Goal: Task Accomplishment & Management: Use online tool/utility

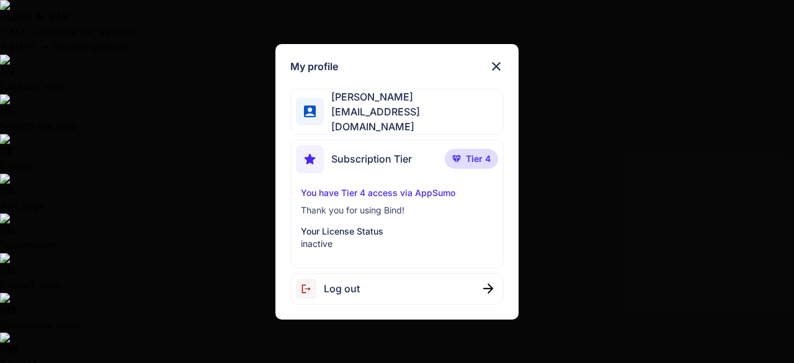
scroll to position [844, 0]
click at [136, 197] on div "My profile [PERSON_NAME] [EMAIL_ADDRESS][DOMAIN_NAME] Subscription Tier Tier 4 …" at bounding box center [397, 181] width 794 height 363
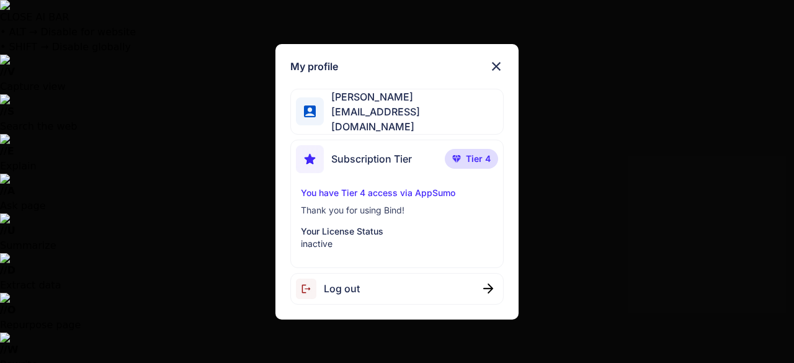
click at [107, 191] on div "My profile [PERSON_NAME] [EMAIL_ADDRESS][DOMAIN_NAME] Subscription Tier Tier 4 …" at bounding box center [397, 181] width 794 height 363
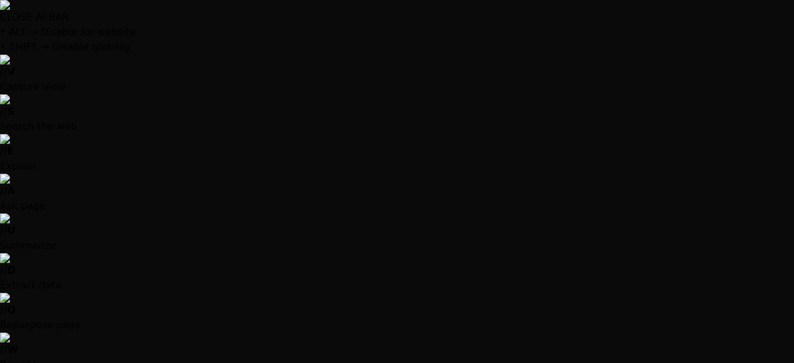
click at [73, 105] on div at bounding box center [397, 181] width 794 height 363
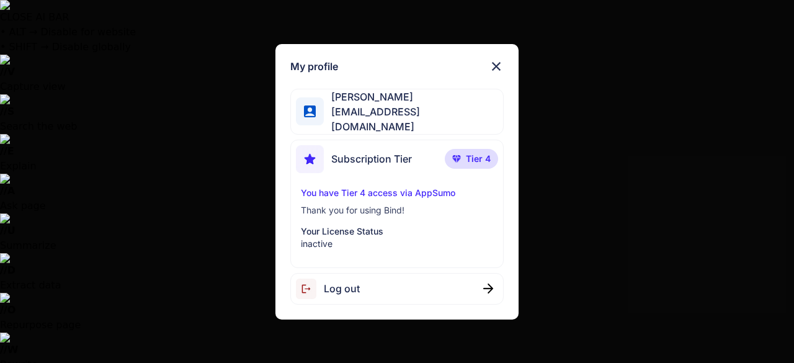
click at [485, 161] on span "Tier 4" at bounding box center [478, 159] width 25 height 12
click at [422, 167] on div "Subscription Tier Tier 4" at bounding box center [396, 161] width 201 height 33
click at [422, 117] on span "[EMAIL_ADDRESS][DOMAIN_NAME]" at bounding box center [413, 119] width 179 height 30
click at [645, 164] on div "My profile [PERSON_NAME] [EMAIL_ADDRESS][DOMAIN_NAME] Subscription Tier Tier 4 …" at bounding box center [397, 181] width 794 height 363
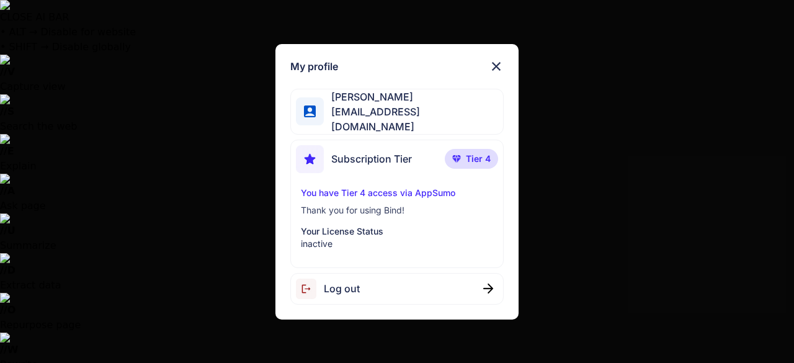
click at [7, 296] on div "My profile [PERSON_NAME] [EMAIL_ADDRESS][DOMAIN_NAME] Subscription Tier Tier 4 …" at bounding box center [397, 181] width 794 height 363
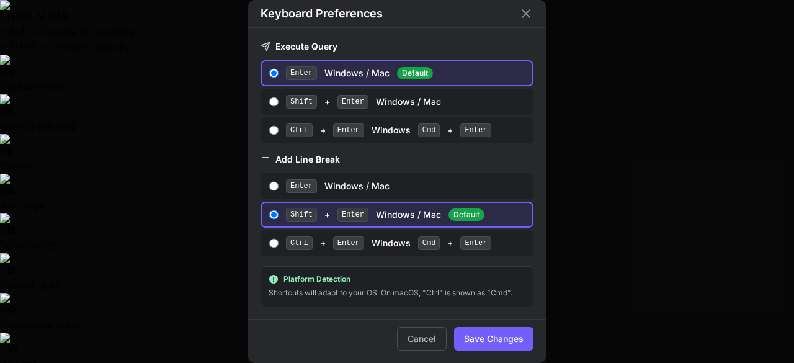
click at [17, 273] on div "Keyboard Preferences Execute Query Enter Windows / Mac Default Shift + Enter Wi…" at bounding box center [397, 181] width 794 height 363
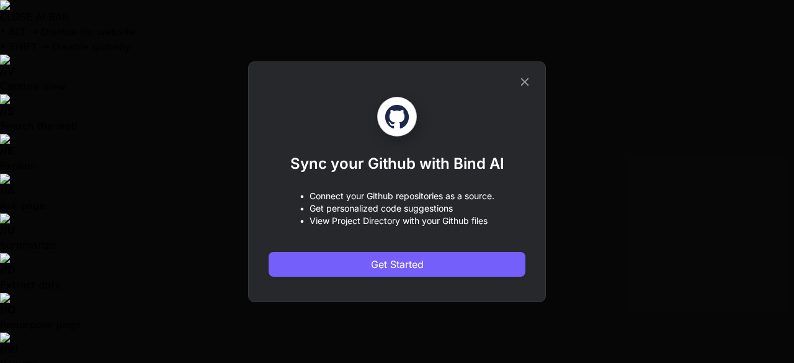
click at [21, 190] on div "Sync your Github with Bind AI • Connect your Github repositories as a source. •…" at bounding box center [397, 181] width 794 height 363
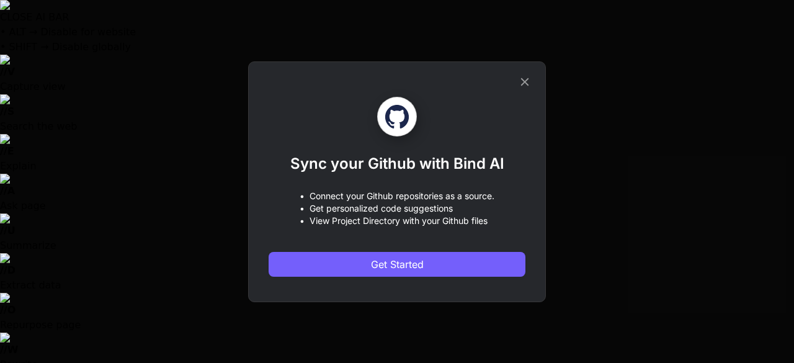
click at [21, 94] on div "Sync your Github with Bind AI • Connect your Github repositories as a source. •…" at bounding box center [397, 181] width 794 height 363
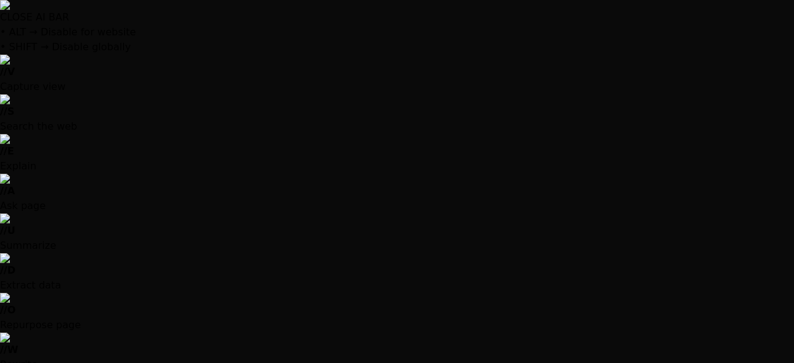
drag, startPoint x: 17, startPoint y: 45, endPoint x: 116, endPoint y: 54, distance: 99.0
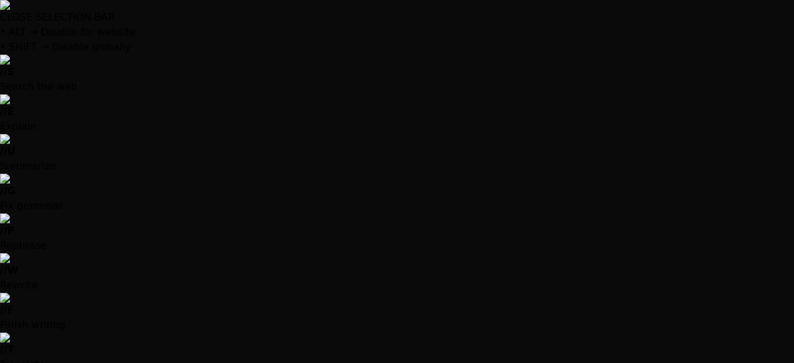
scroll to position [914, 0]
type textarea "x"
click at [222, 21] on div at bounding box center [397, 181] width 794 height 363
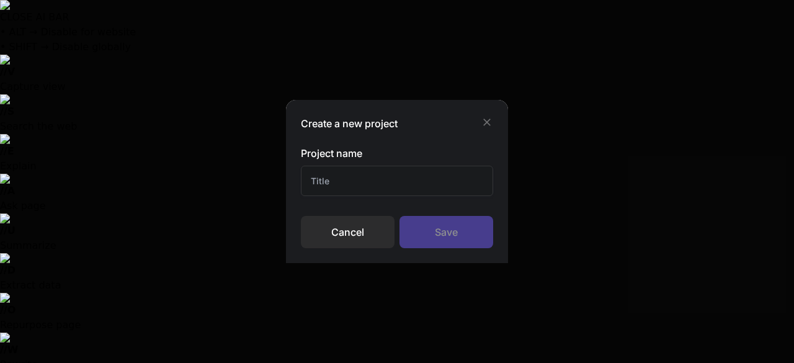
click at [329, 179] on input "text" at bounding box center [397, 181] width 192 height 30
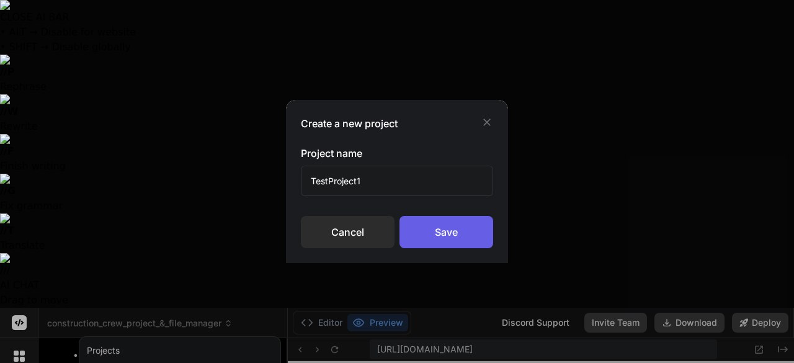
type input "TestProject1"
click at [450, 237] on div "Save" at bounding box center [446, 232] width 94 height 32
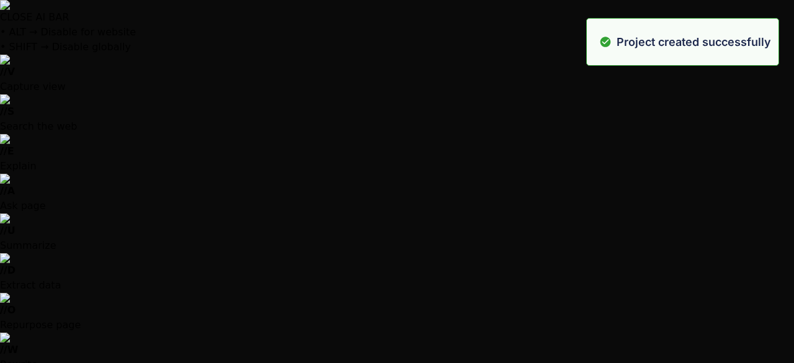
scroll to position [1030, 0]
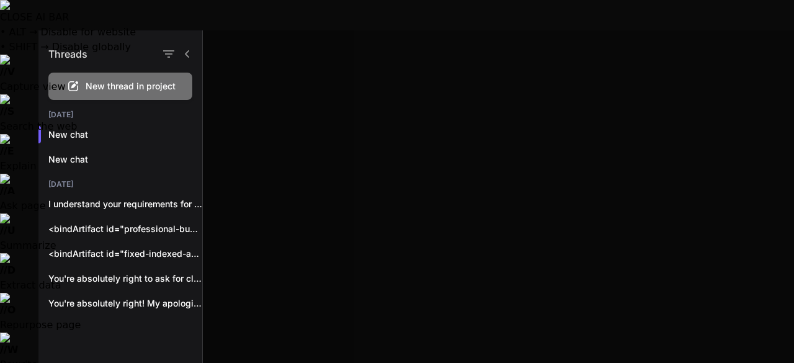
click at [120, 83] on span "New thread in project" at bounding box center [131, 86] width 90 height 12
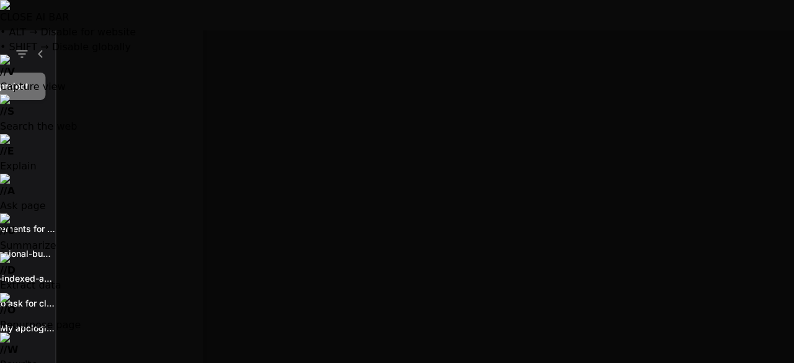
scroll to position [1076, 0]
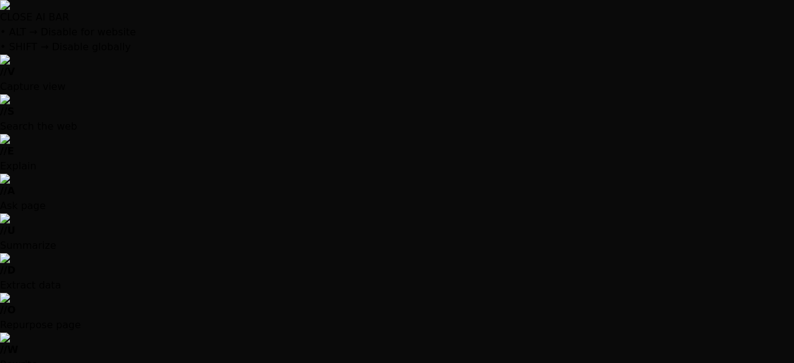
type textarea "x"
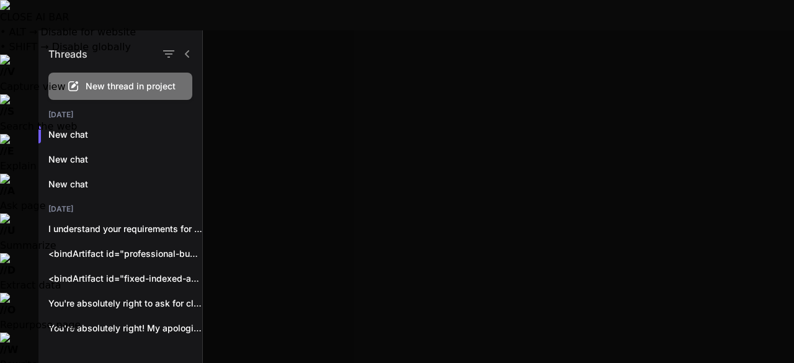
click at [243, 67] on div at bounding box center [498, 196] width 591 height 332
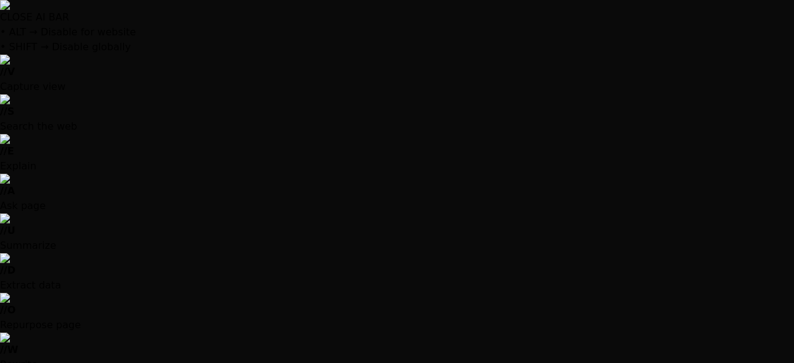
scroll to position [223, 0]
drag, startPoint x: 219, startPoint y: 316, endPoint x: 185, endPoint y: 211, distance: 110.2
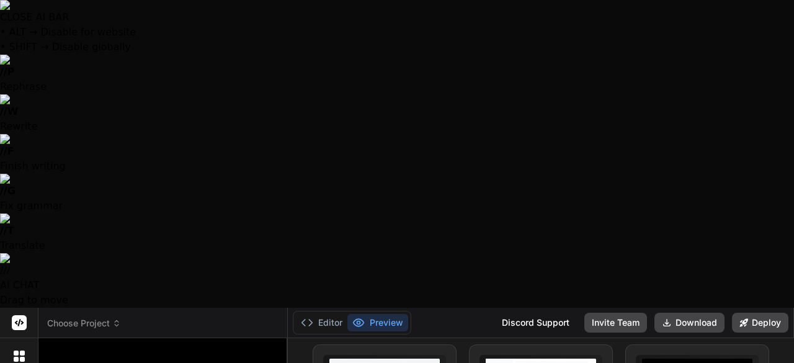
type textarea "I"
type textarea "x"
type textarea "I"
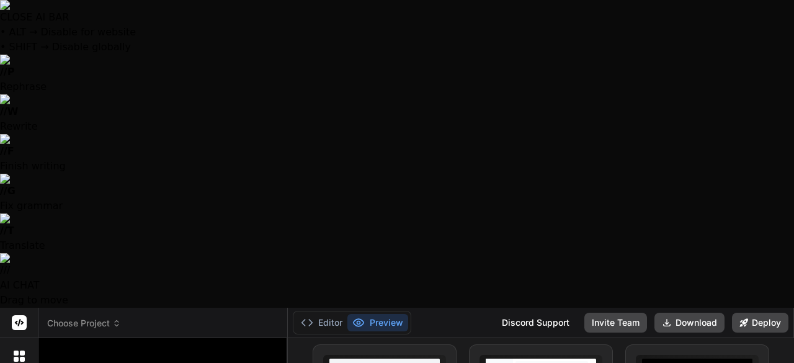
type textarea "x"
type textarea "I w"
type textarea "x"
type textarea "I wa"
type textarea "x"
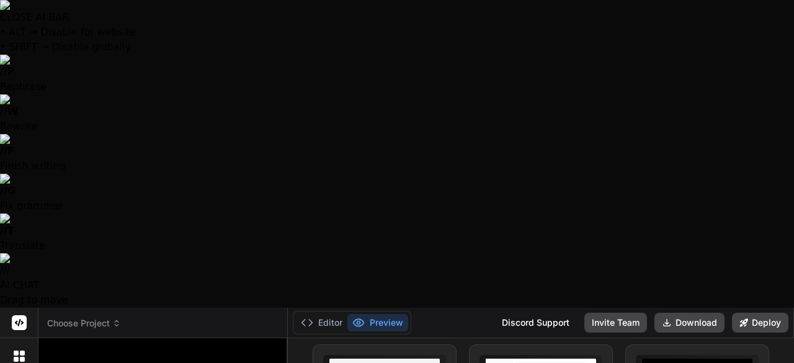
type textarea "I wan"
type textarea "x"
type textarea "I want"
type textarea "x"
type textarea "I want"
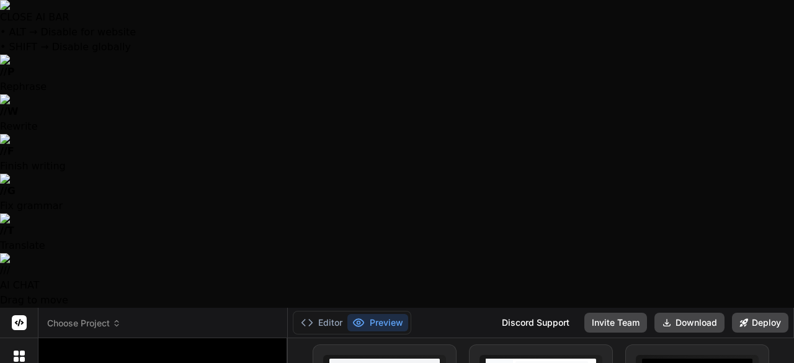
type textarea "x"
type textarea "I want t"
type textarea "x"
type textarea "I want to"
type textarea "x"
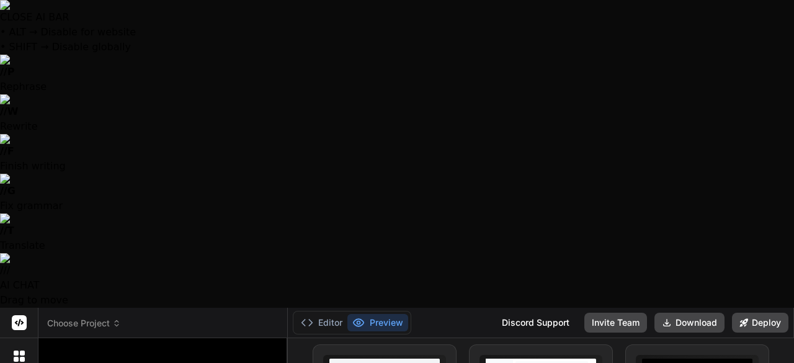
type textarea "I want to"
type textarea "x"
type textarea "I want to c"
type textarea "x"
type textarea "I want to cr"
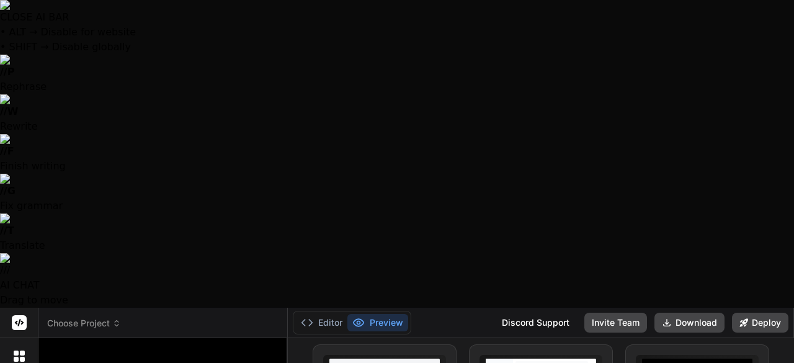
type textarea "x"
type textarea "I want to cre"
type textarea "x"
type textarea "I want to crea"
type textarea "x"
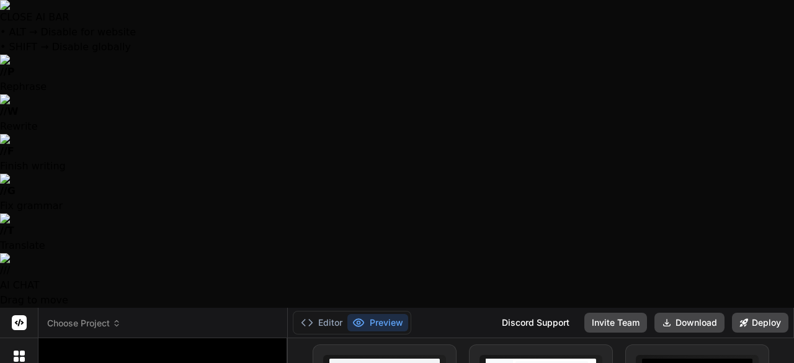
type textarea "I want to creat"
type textarea "x"
type textarea "I want to create"
type textarea "x"
type textarea "I want to create"
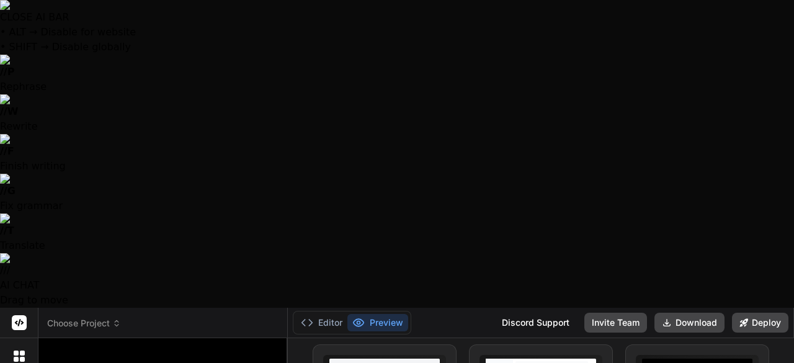
type textarea "x"
type textarea "I want to create a"
type textarea "x"
type textarea "I want to create an"
type textarea "x"
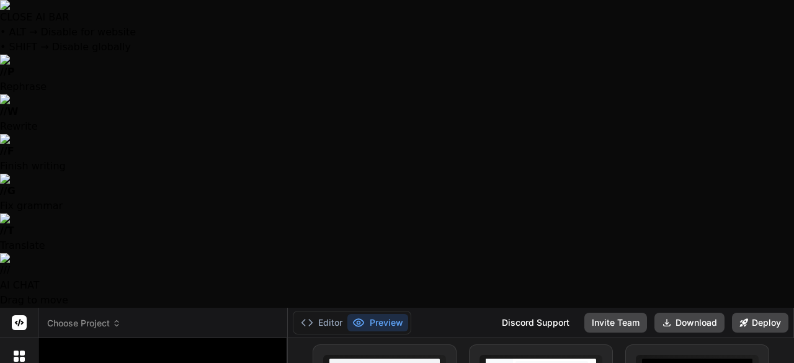
type textarea "I want to create an"
type textarea "x"
type textarea "I want to create an a"
type textarea "x"
type textarea "I want to create an ap"
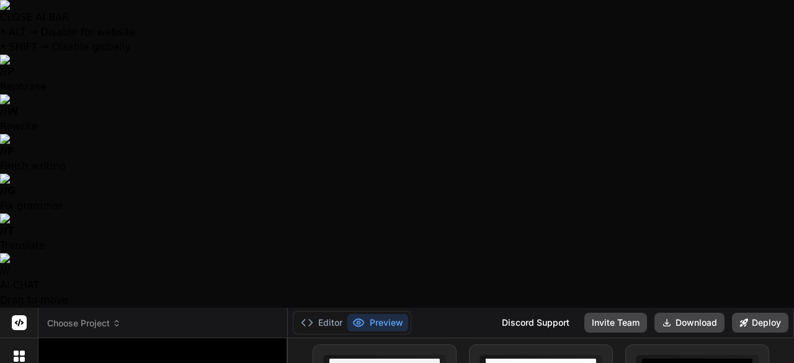
type textarea "x"
type textarea "I want to create an app"
type textarea "x"
type textarea "I want to create an app"
type textarea "x"
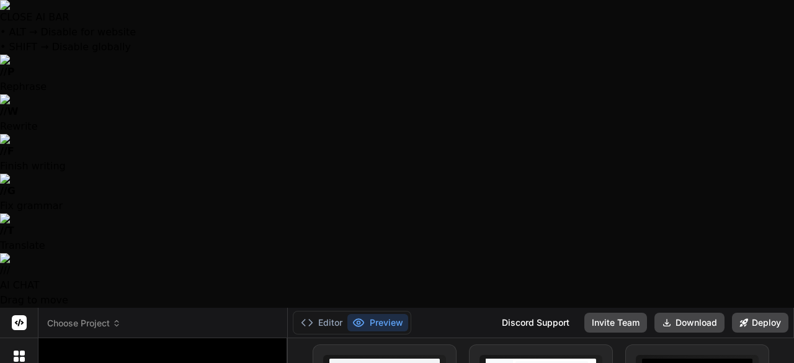
type textarea "I want to create an app f"
type textarea "x"
type textarea "I want to create an app fo"
type textarea "x"
type textarea "I want to create an app fo"
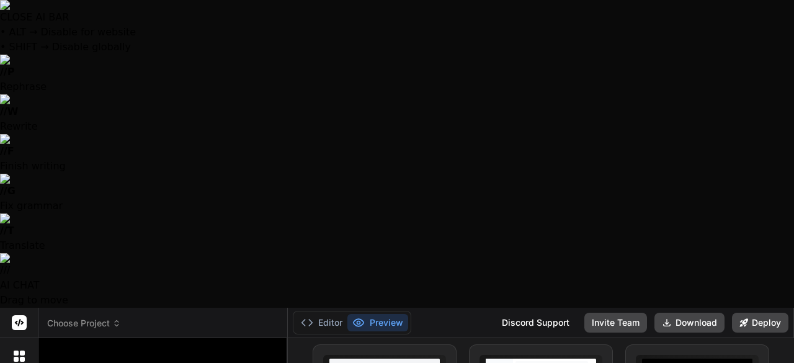
type textarea "x"
type textarea "I want to create an app fo i"
type textarea "x"
type textarea "I want to create an app fo i"
type textarea "x"
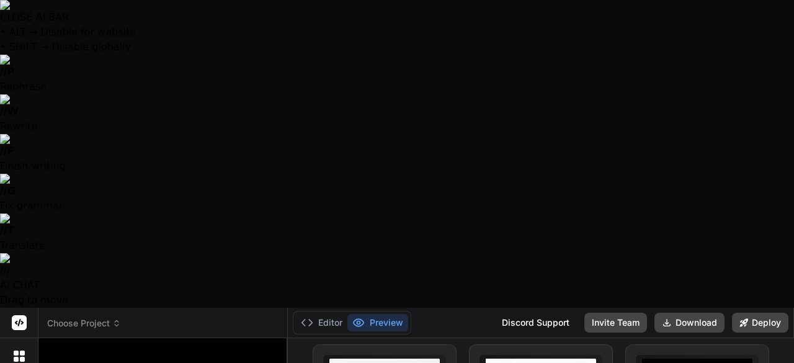
type textarea "I want to create an app fo i c"
type textarea "x"
type textarea "I want to create an app fo i ca"
type textarea "x"
type textarea "I want to create an app fo i can"
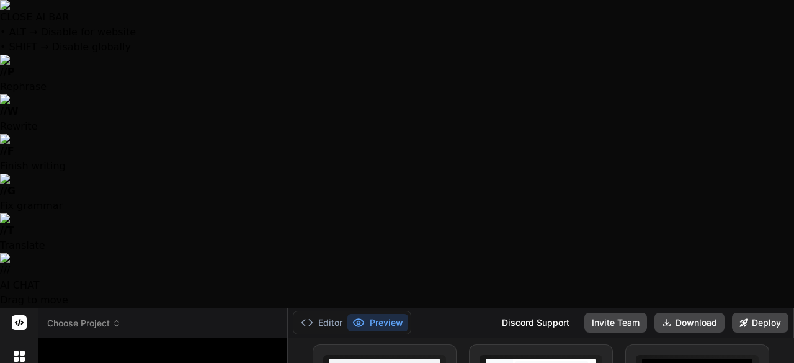
type textarea "x"
type textarea "I want to create an app fo i can"
type textarea "x"
type textarea "I want to create an app fo i can u"
type textarea "x"
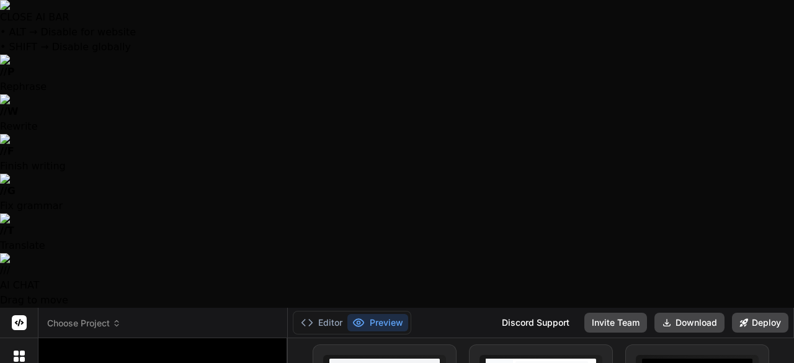
type textarea "I want to create an app fo i can up"
type textarea "x"
type textarea "I want to create an app fo i can upl"
type textarea "x"
type textarea "I want to create an app fo i can uplo"
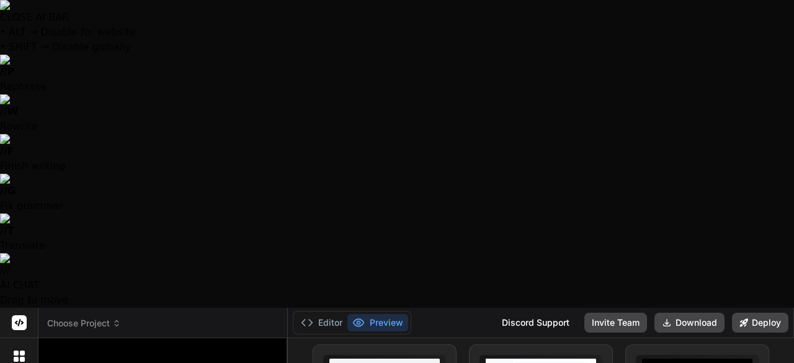
type textarea "x"
type textarea "I want to create an app fo i can uploa"
type textarea "x"
type textarea "I want to create an app fo i can upload"
type textarea "x"
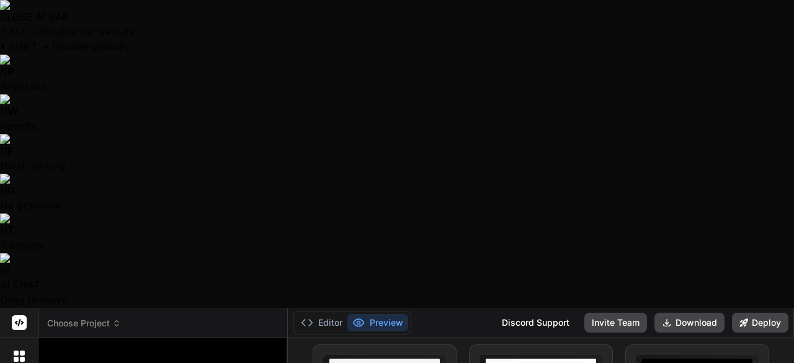
type textarea "I want to create an app fo i can upload"
type textarea "x"
type textarea "I want to create an app fo i can upload d"
type textarea "x"
type textarea "I want to create an app fo i can upload do"
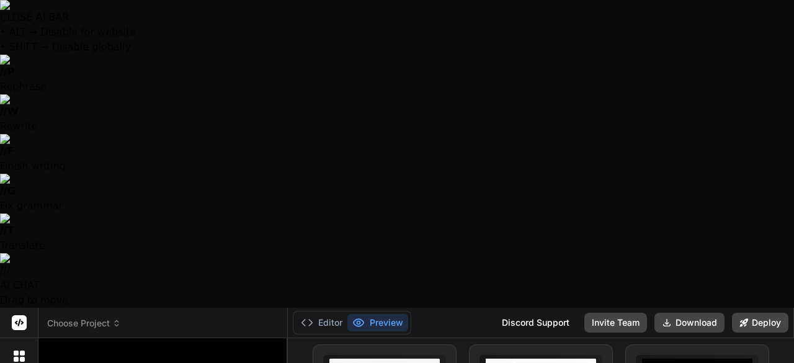
type textarea "x"
type textarea "I want to create an app fo i can upload doc"
type textarea "x"
type textarea "I want to create an app fo i can upload docu"
type textarea "x"
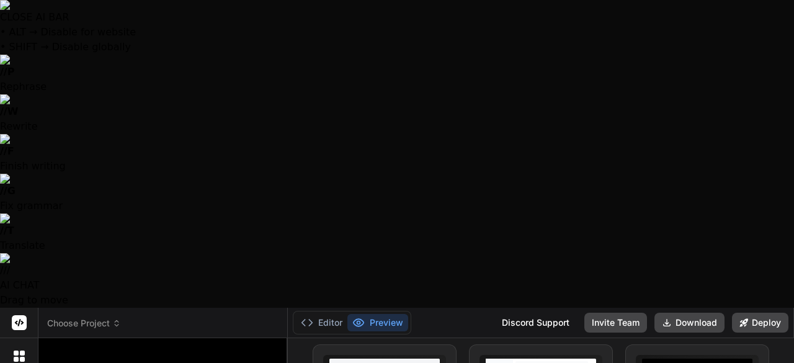
type textarea "I want to create an app fo i can upload docum"
type textarea "x"
type textarea "I want to create an app fo i can upload docume"
type textarea "x"
type textarea "I want to create an app fo i can upload documen"
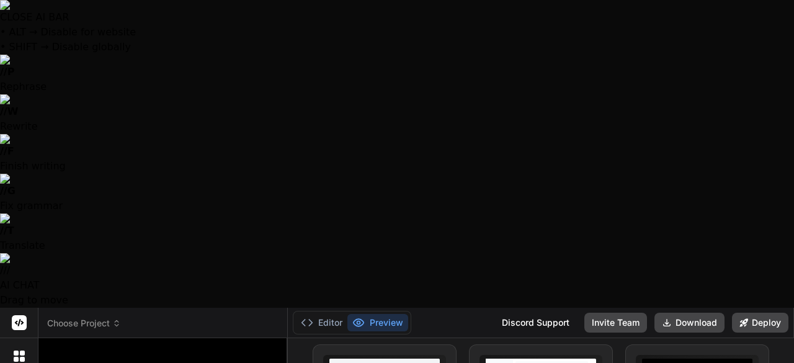
type textarea "x"
type textarea "I want to create an app fo i can upload document"
type textarea "x"
type textarea "I want to create an app fo i can upload documents"
type textarea "x"
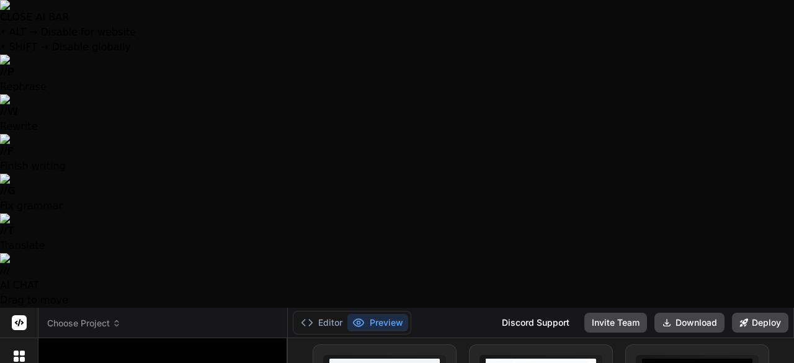
type textarea "I want to create an app fo i can upload documents,"
type textarea "x"
type textarea "I want to create an app fo i can upload documents,"
type textarea "x"
type textarea "I want to create an app fo i can upload documents, v"
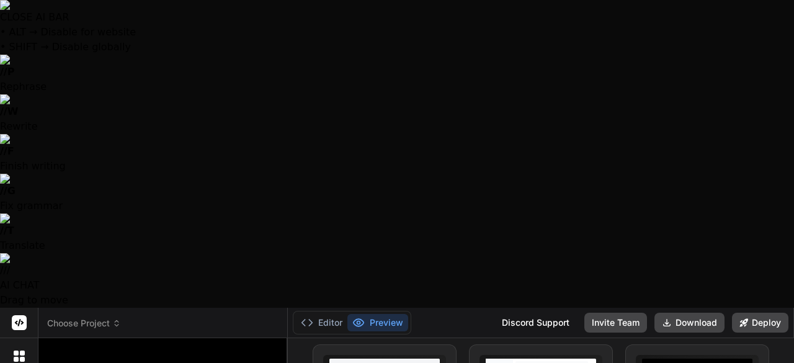
type textarea "x"
type textarea "I want to create an app fo i can upload documents, vi"
type textarea "x"
type textarea "I want to create an app fo i can upload documents, vid"
type textarea "x"
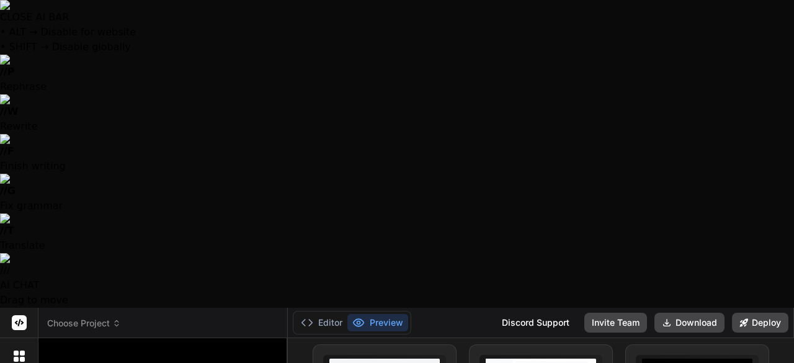
type textarea "I want to create an app fo i can upload documents, vide"
type textarea "x"
type textarea "I want to create an app fo i can upload documents, video"
type textarea "x"
type textarea "I want to create an app fo i can upload documents, video,"
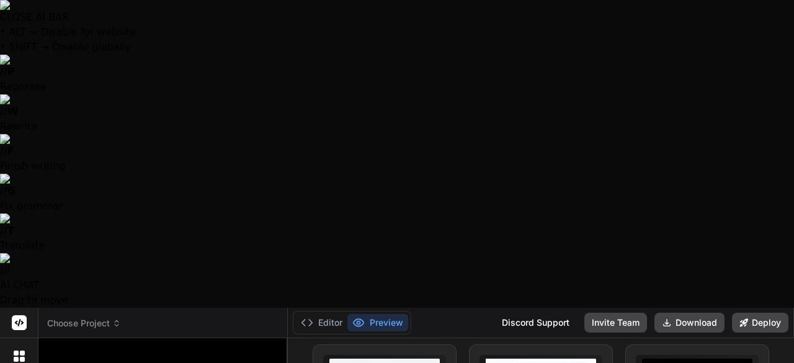
type textarea "x"
type textarea "I want to create an app fo i can upload documents, video,"
type textarea "x"
type textarea "I want to create an app fo i can upload documents, video, a"
type textarea "x"
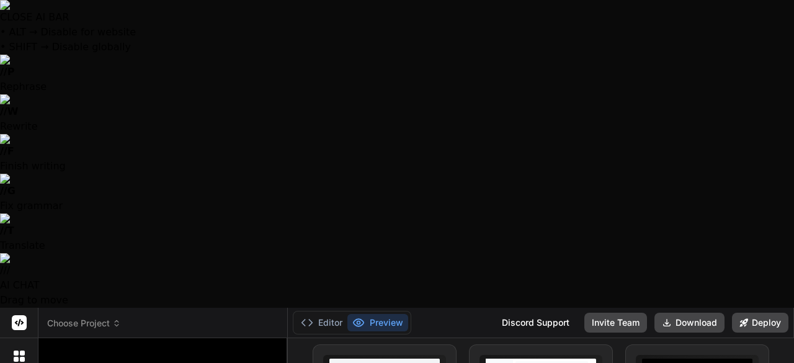
type textarea "I want to create an app fo i can upload documents, video, au"
type textarea "x"
type textarea "I want to create an app fo i can upload documents, video, aud"
type textarea "x"
type textarea "I want to create an app fo i can upload documents, video, audi"
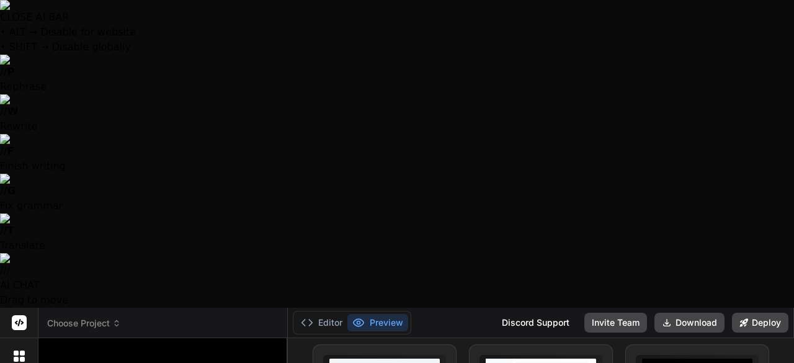
type textarea "x"
type textarea "I want to create an app fo i can upload documents, video, audio"
type textarea "x"
type textarea "I want to create an app fo i can upload documents, video, audio"
type textarea "x"
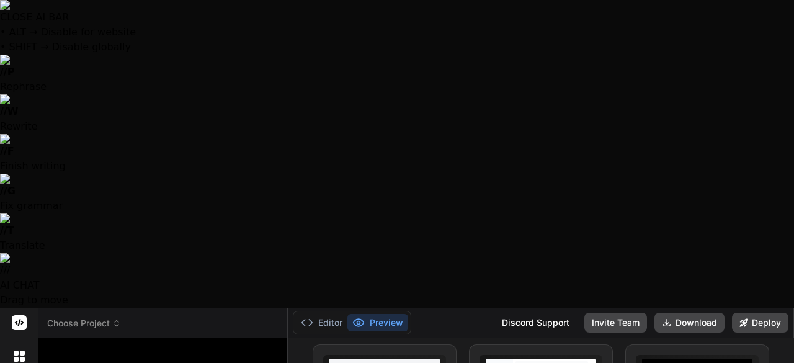
type textarea "I want to create an app fo i can upload documents, video, audio f"
type textarea "x"
type textarea "I want to create an app fo i can upload documents, video, audio fi"
type textarea "x"
type textarea "I want to create an app fo i can upload documents, video, audio fil"
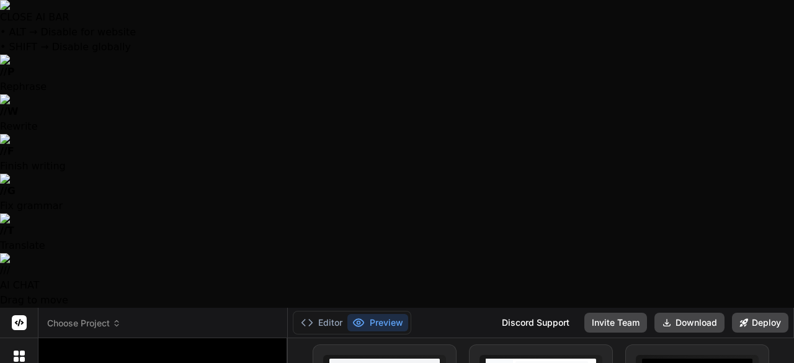
type textarea "x"
type textarea "I want to create an app fo i can upload documents, video, audio file"
type textarea "x"
type textarea "I want to create an app fo i can upload documents, video, audio files"
type textarea "x"
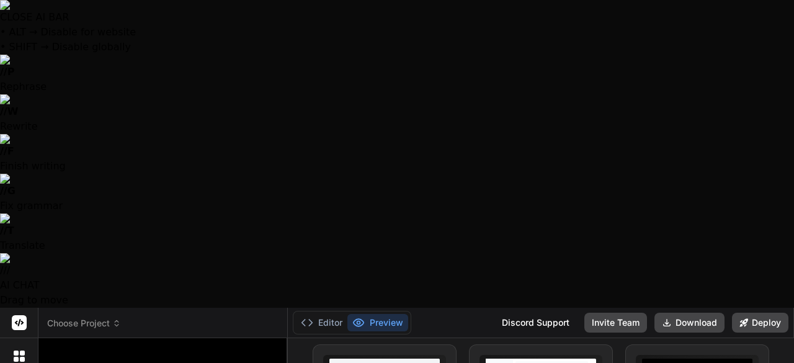
type textarea "I want to create an app fo i can upload documents, video, audio files"
type textarea "x"
type textarea "I want to create an app fo i can upload documents, video, audio files a"
type textarea "x"
type textarea "I want to create an app fo i can upload documents, video, audio files an"
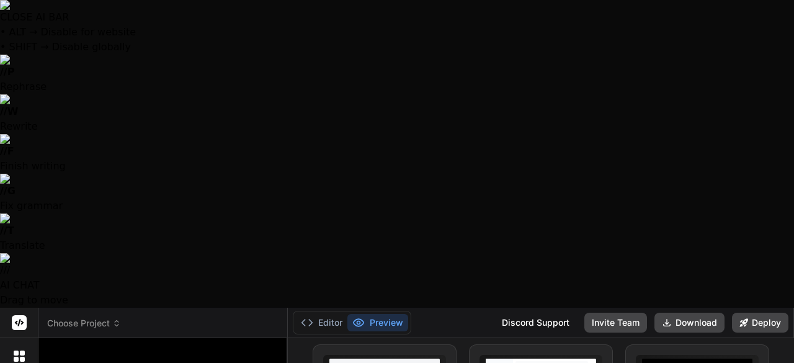
type textarea "x"
type textarea "I want to create an app fo i can upload documents, video, audio files and"
type textarea "x"
type textarea "I want to create an app fo i can upload documents, video, audio files and"
type textarea "x"
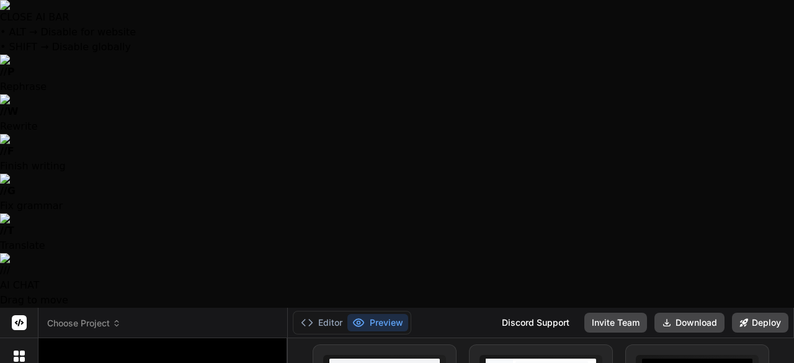
type textarea "I want to create an app fo i can upload documents, video, audio files and e"
type textarea "x"
type textarea "I want to create an app fo i can upload documents, video, audio files and ev"
type textarea "x"
type textarea "I want to create an app fo i can upload documents, video, audio files and eve"
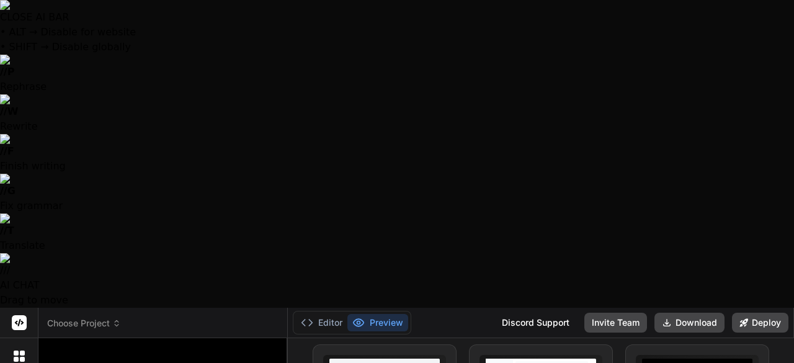
type textarea "x"
type textarea "I want to create an app fo i can upload documents, video, audio files and even"
type textarea "x"
type textarea "I want to create an app fo i can upload documents, video, audio files and even"
type textarea "x"
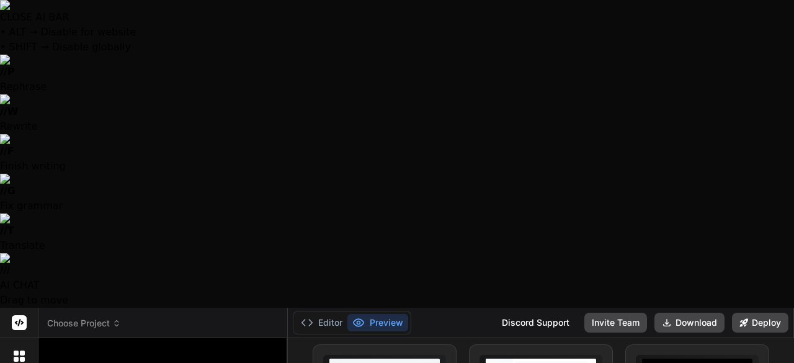
type textarea "I want to create an app fo i can upload documents, video, audio files and even l"
type textarea "x"
type textarea "I want to create an app fo i can upload documents, video, audio files and even …"
type textarea "x"
type textarea "I want to create an app fo i can upload documents, video, audio files and even …"
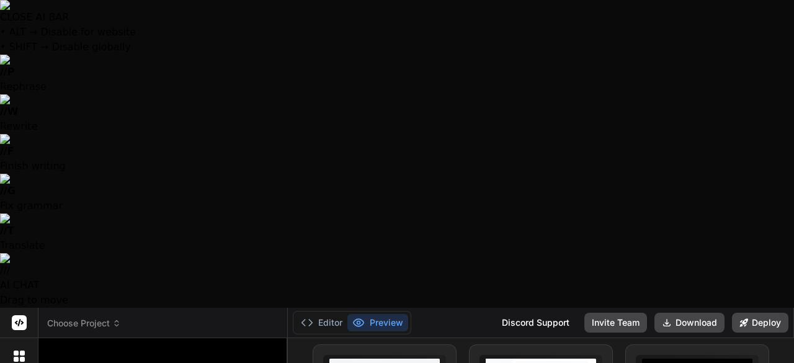
type textarea "x"
type textarea "I want to create an app fo i can upload documents, video, audio files and even …"
type textarea "x"
type textarea "I want to create an app fo i can upload documents, video, audio files and even …"
type textarea "x"
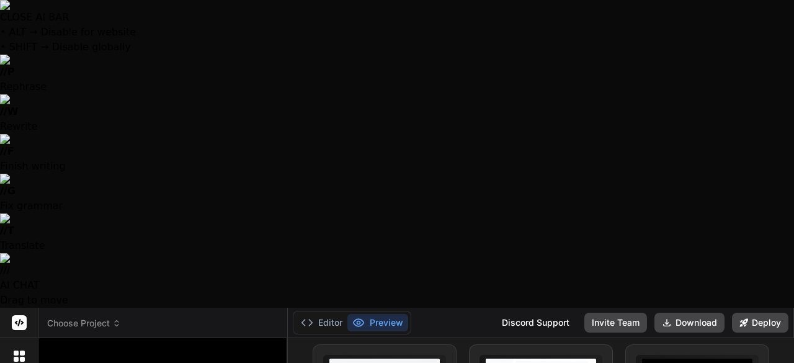
type textarea "I want to create an app fo i can upload documents, video, audio files and even …"
type textarea "x"
type textarea "I want to create an app fo i can upload documents, video, audio files and even …"
type textarea "x"
type textarea "I want to create an app fo i can upload documents, video, audio files and even …"
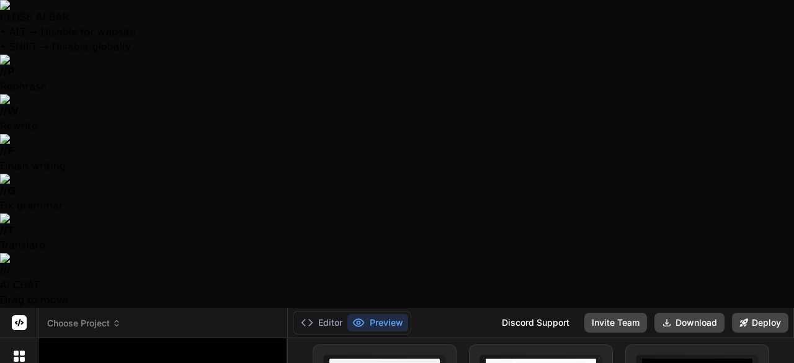
type textarea "x"
type textarea "I want to create an app fo i can upload documents, video, audio files and even …"
type textarea "x"
type textarea "I want to create an app fo i can upload documents, video, audio files and even …"
type textarea "x"
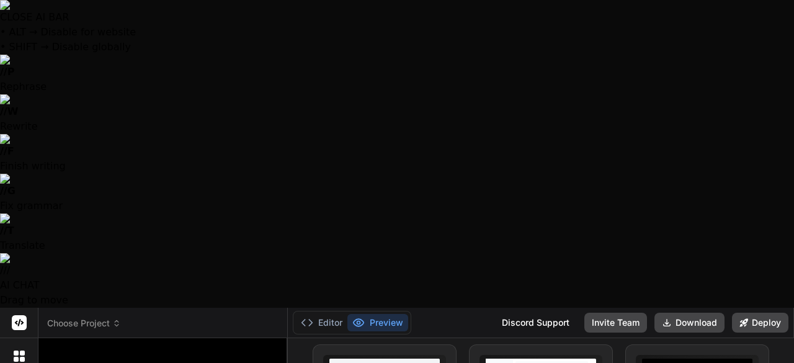
type textarea "I want to create an app fo i can upload documents, video, audio files and even …"
type textarea "x"
type textarea "I want to create an app fo i can upload documents, video, audio files and even …"
type textarea "x"
type textarea "I want to create an app fo i can upload documents, video, audio files and even …"
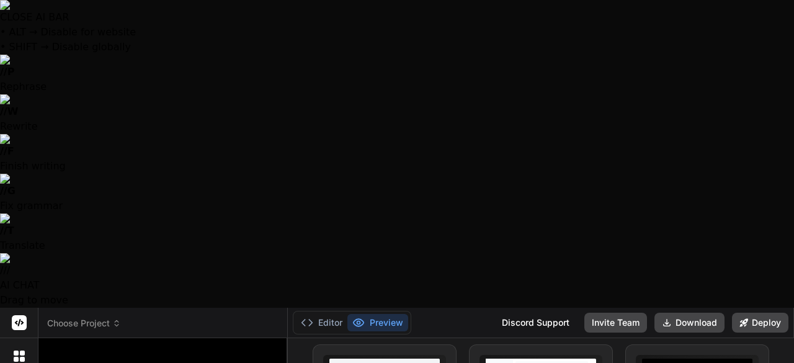
type textarea "x"
type textarea "I want to create an app fo i can upload documents, video, audio files and even …"
type textarea "x"
type textarea "I want to create an app fo i can upload documents, video, audio files and even …"
type textarea "x"
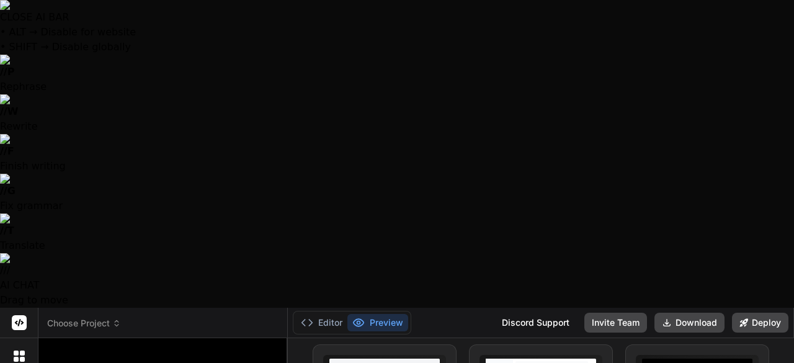
type textarea "I want to create an app fo i can upload documents, video, audio files and even …"
type textarea "x"
type textarea "I want to create an app fo i can upload documents, video, audio files and even …"
type textarea "x"
type textarea "I want to create an app fo i can upload documents, video, audio files and even …"
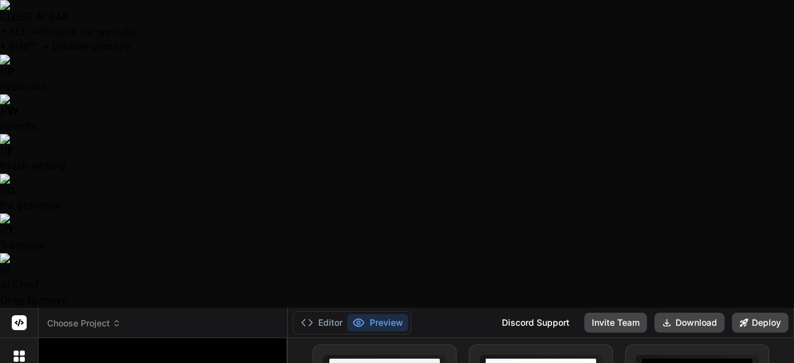
type textarea "x"
type textarea "I want to create an app fo i can upload documents, video, audio files and even …"
type textarea "x"
type textarea "I want to create an app fo i can upload documents, video, audio files and even …"
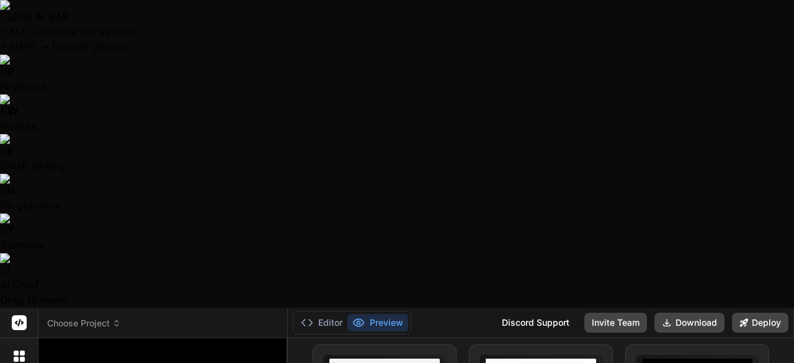
paste textarea "[URL]"
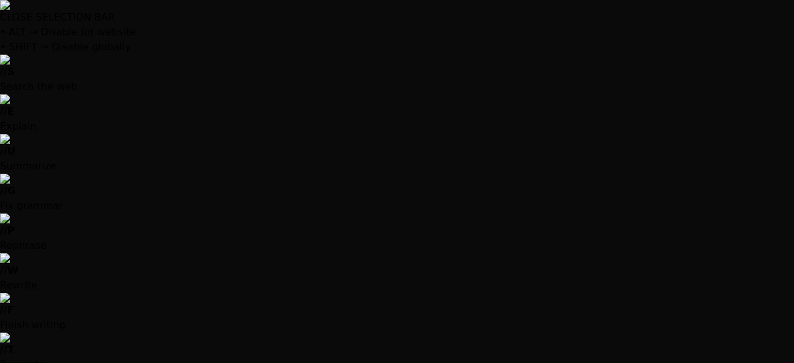
scroll to position [0, 0]
drag, startPoint x: 210, startPoint y: 287, endPoint x: 15, endPoint y: 61, distance: 298.4
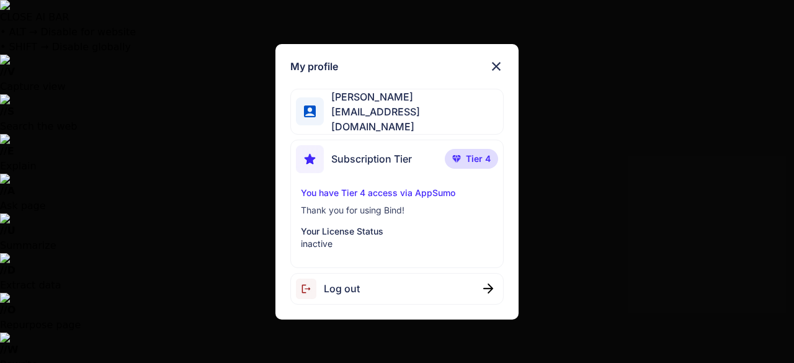
click at [351, 230] on p "Your License Status" at bounding box center [397, 231] width 192 height 12
click at [365, 240] on p "inactive" at bounding box center [397, 243] width 192 height 12
click at [221, 112] on div "My profile [PERSON_NAME] [EMAIL_ADDRESS][DOMAIN_NAME] Subscription Tier Tier 4 …" at bounding box center [397, 181] width 794 height 363
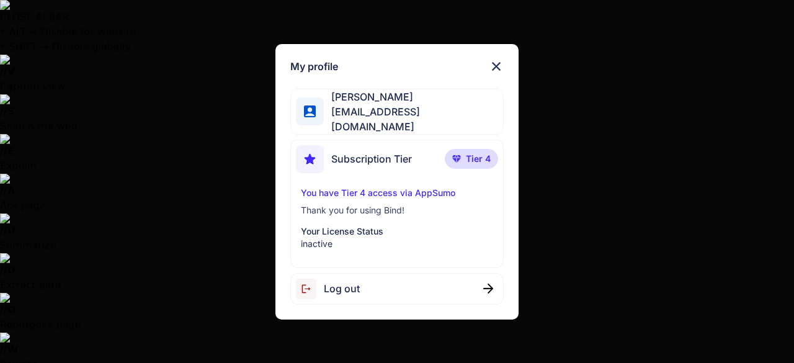
click at [332, 285] on span "Log out" at bounding box center [342, 288] width 36 height 15
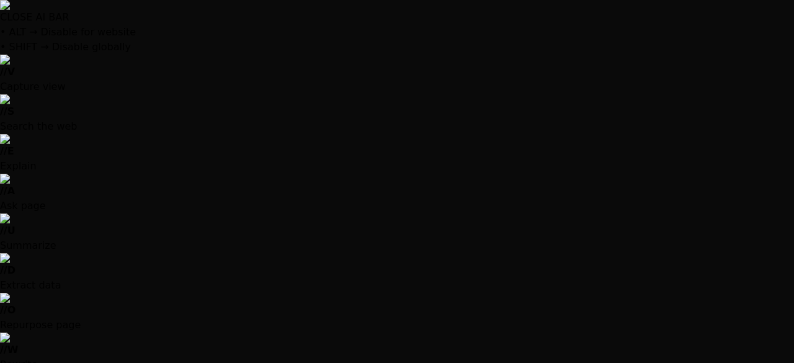
scroll to position [1122, 0]
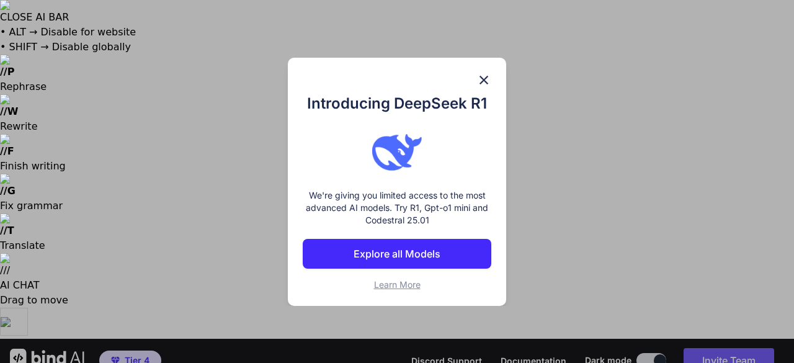
click at [485, 77] on img at bounding box center [483, 80] width 15 height 15
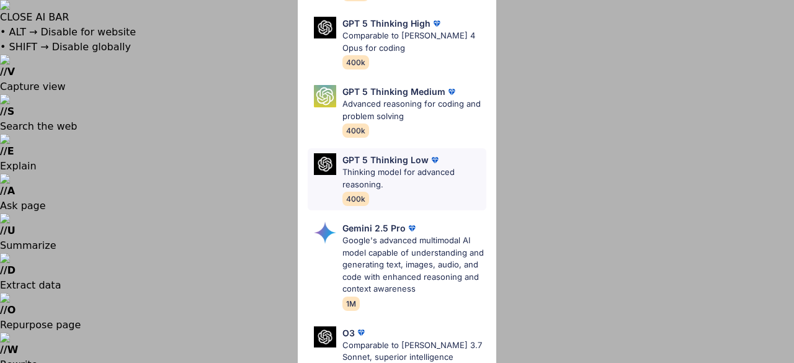
scroll to position [186, 0]
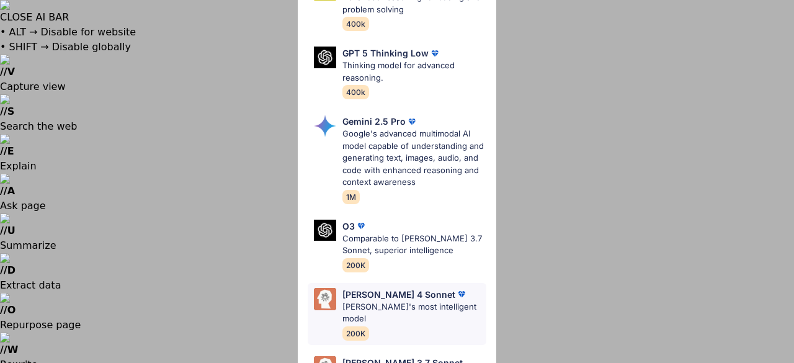
click at [423, 299] on div "[PERSON_NAME] 4 Sonnet [PERSON_NAME]'s most intelligent model 200K" at bounding box center [414, 314] width 144 height 52
type textarea "x"
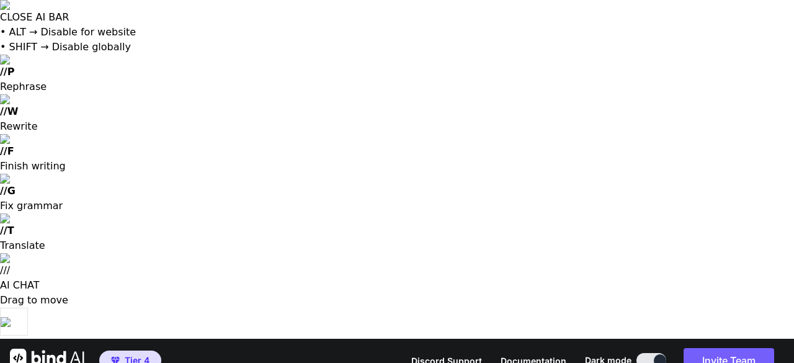
paste textarea "I want to create an app fo i can upload documents, video, audio files and even …"
type textarea "I want to create an app fo i can upload documents, video, audio files and even …"
type textarea "x"
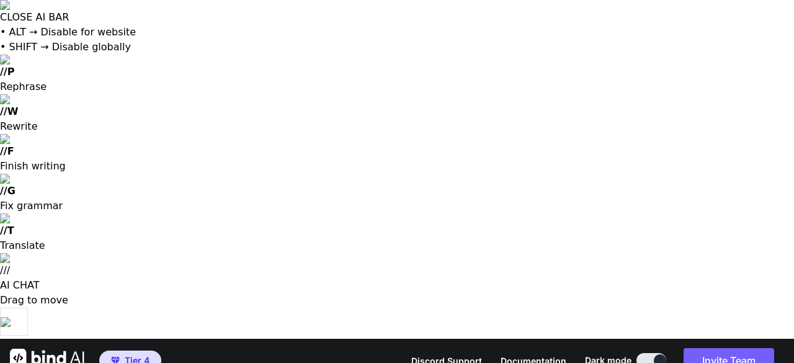
type textarea "I want to create an app fo i can upload documents, video, audio files and even …"
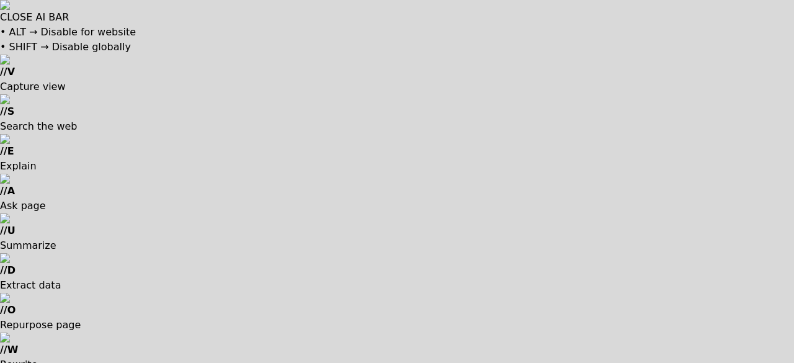
click at [558, 118] on div at bounding box center [397, 181] width 794 height 363
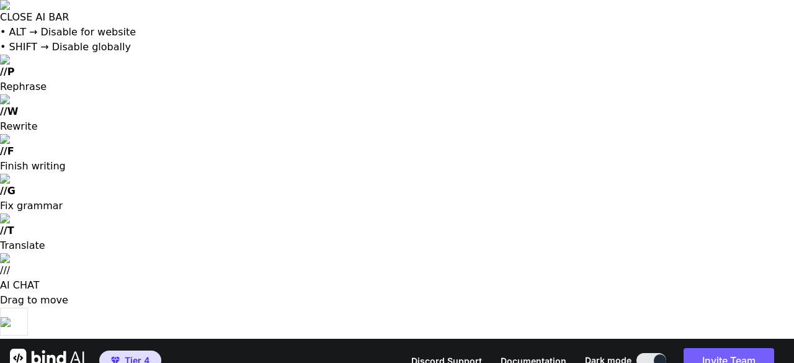
scroll to position [87, 0]
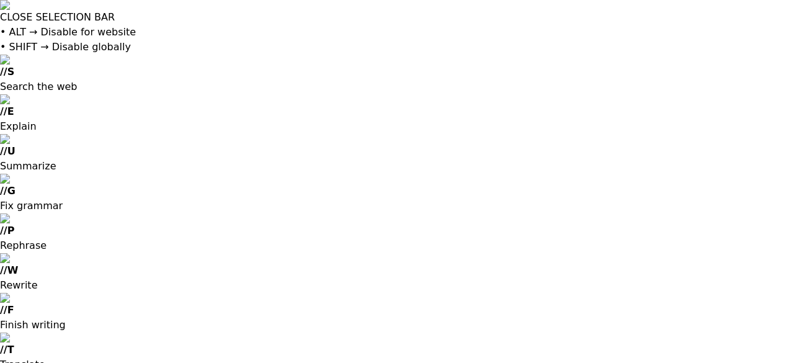
type textarea "x"
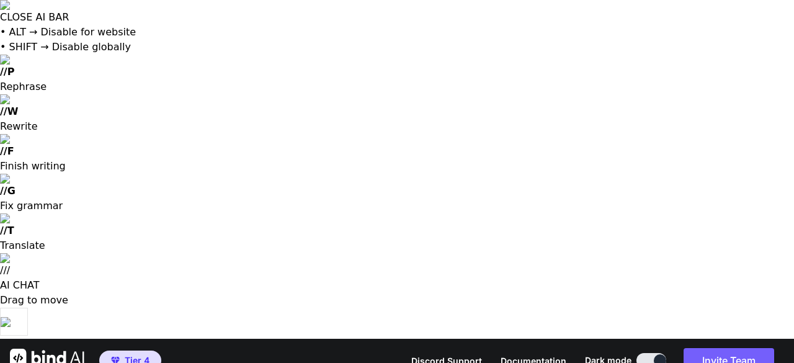
scroll to position [983, 0]
type textarea "x"
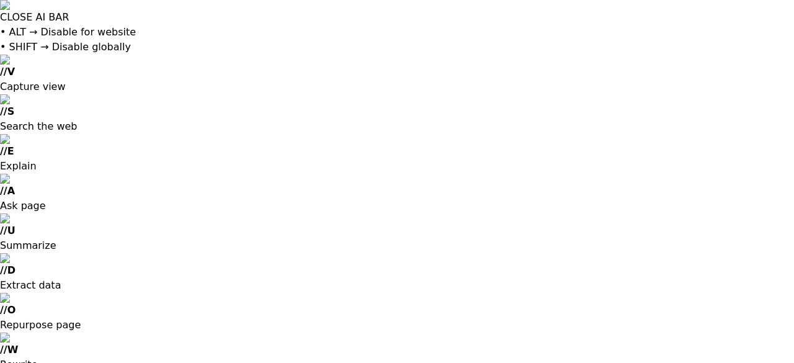
type textarea "tags: ["research", "important"], notes: "User comments", metadata: {...} } }"
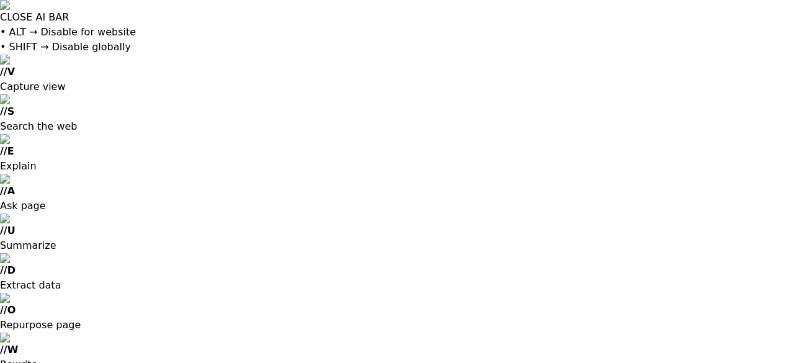
scroll to position [5, 0]
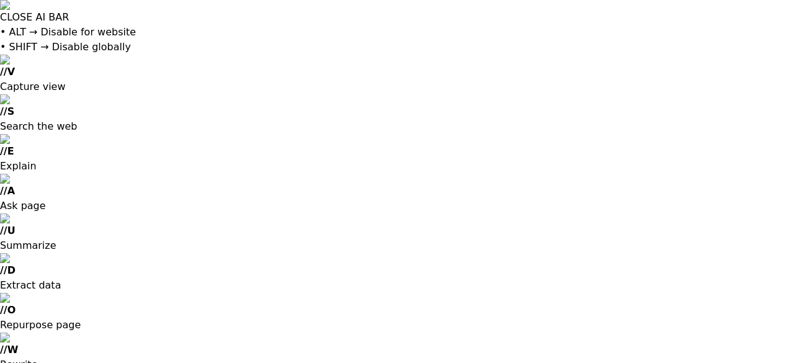
scroll to position [2374, 0]
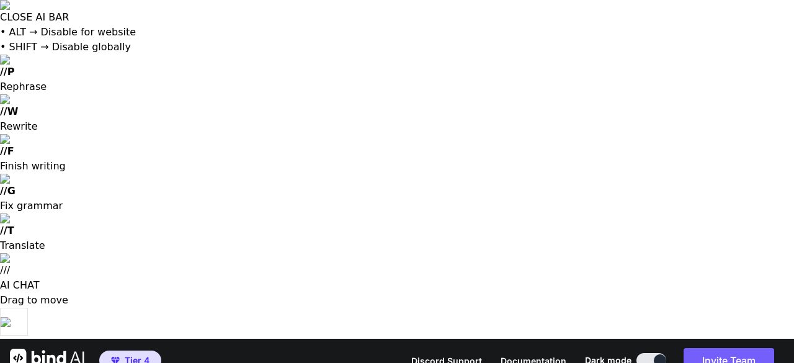
type textarea "x"
type textarea "h"
type textarea "x"
type textarea "he"
type textarea "x"
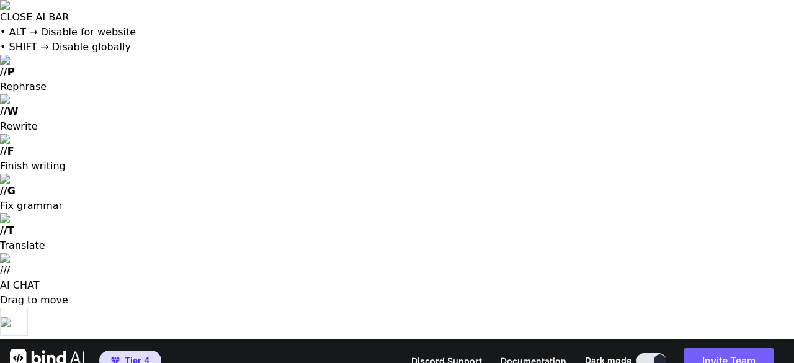
type textarea "hel"
type textarea "x"
type textarea "help"
type textarea "x"
type textarea "help"
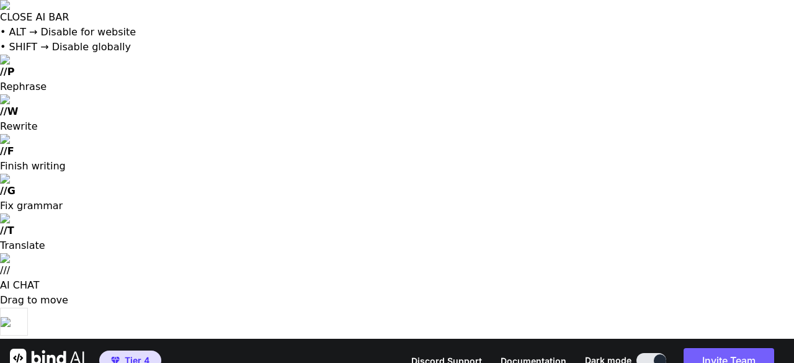
type textarea "x"
type textarea "help b"
type textarea "x"
type textarea "help be"
type textarea "x"
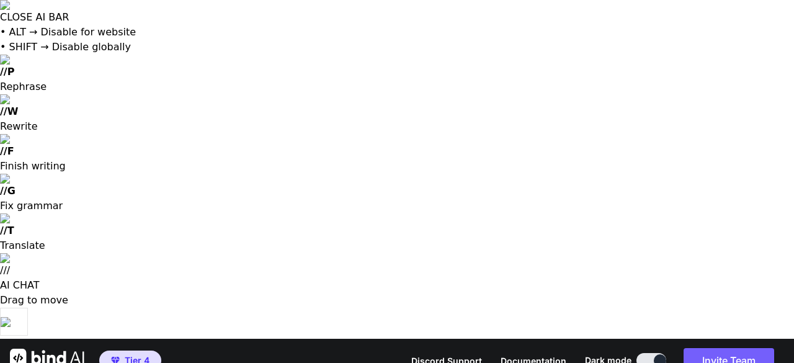
type textarea "help be"
type textarea "x"
type textarea "help be"
type textarea "x"
type textarea "help b"
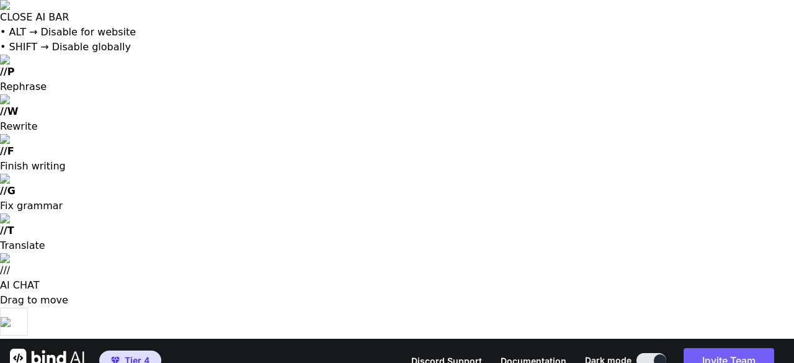
type textarea "x"
type textarea "help"
type textarea "x"
type textarea "help"
type textarea "x"
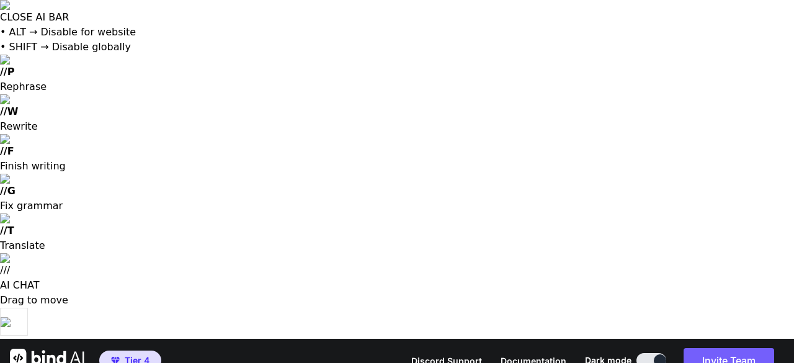
type textarea "hel"
type textarea "x"
type textarea "he"
type textarea "x"
type textarea "h"
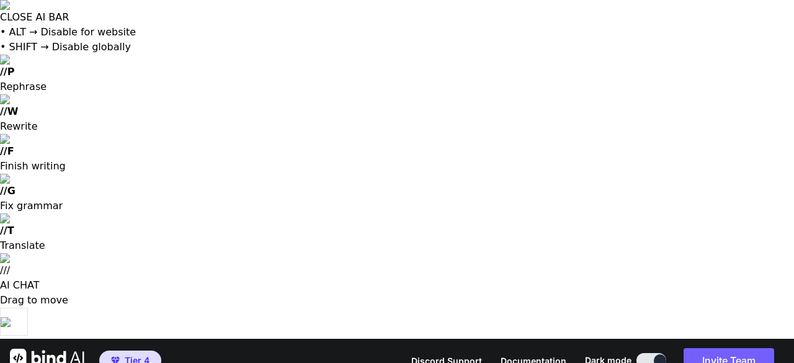
type textarea "x"
type textarea "b"
type textarea "x"
type textarea "bu"
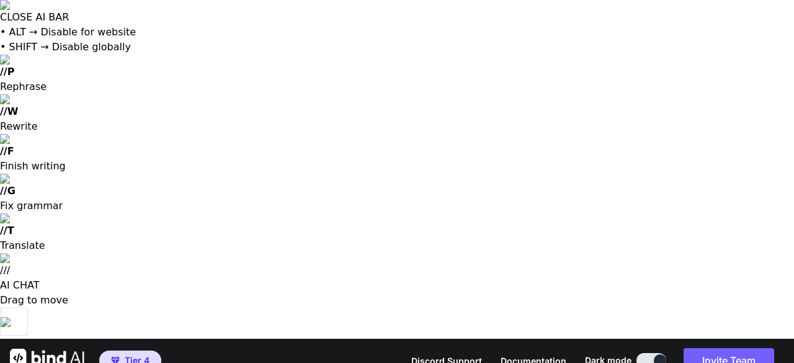
type textarea "x"
type textarea "bui"
type textarea "x"
type textarea "buil"
type textarea "x"
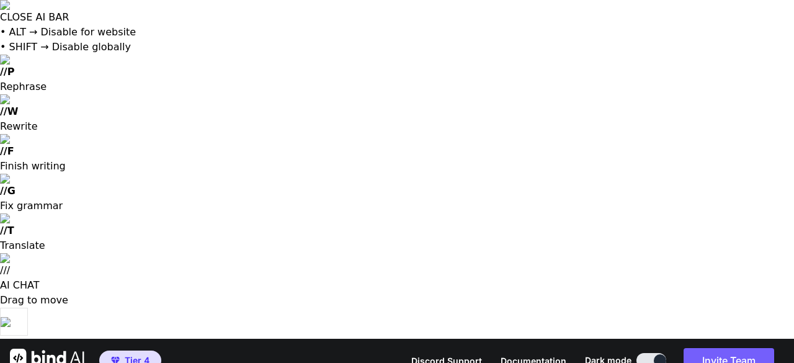
type textarea "build"
type textarea "x"
type textarea "build"
type textarea "x"
type textarea "build i"
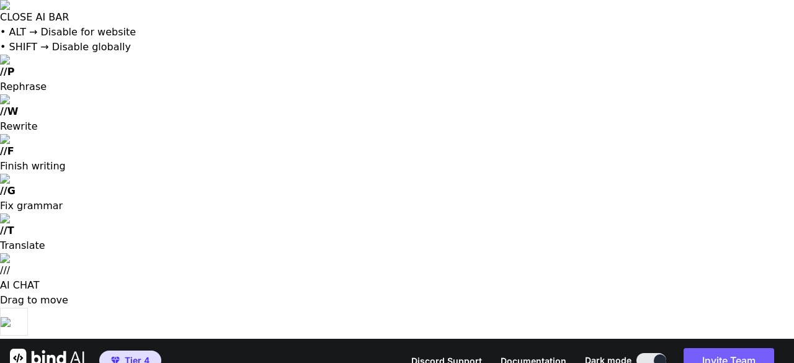
type textarea "x"
type textarea "build it"
type textarea "x"
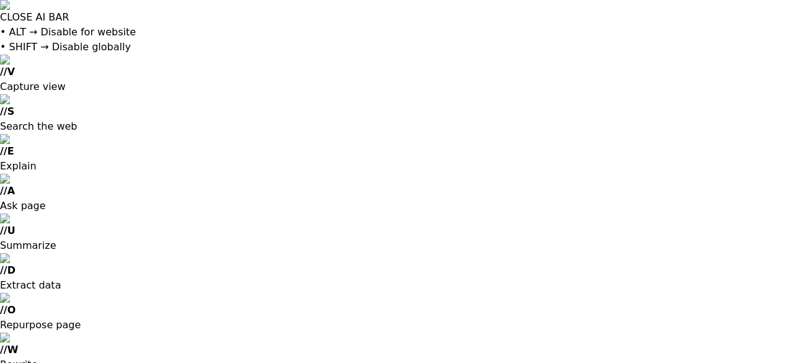
scroll to position [19668, 0]
type textarea "x"
type textarea "# Backend (Node.js + Express) cd .. mkdir backend cd backend npm init -y npm in…"
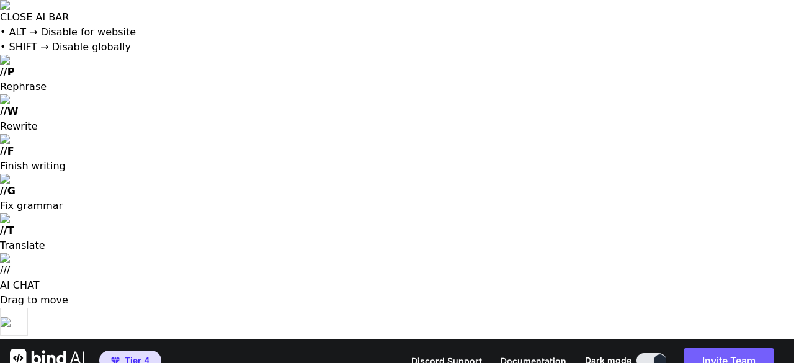
type textarea "x"
type textarea "o"
type textarea "x"
type textarea "ok"
type textarea "x"
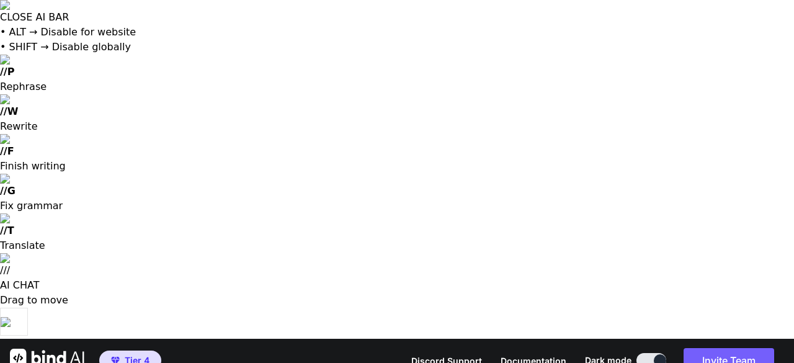
type textarea "ok,"
type textarea "x"
type textarea "ok,"
type textarea "x"
type textarea "ok, n"
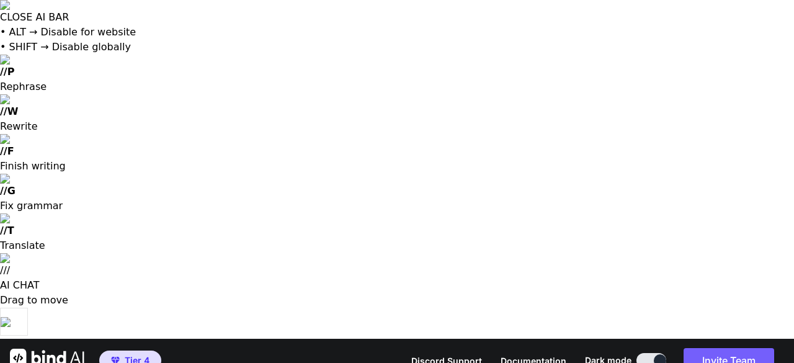
type textarea "x"
type textarea "ok, no"
type textarea "x"
type textarea "ok, now"
type textarea "x"
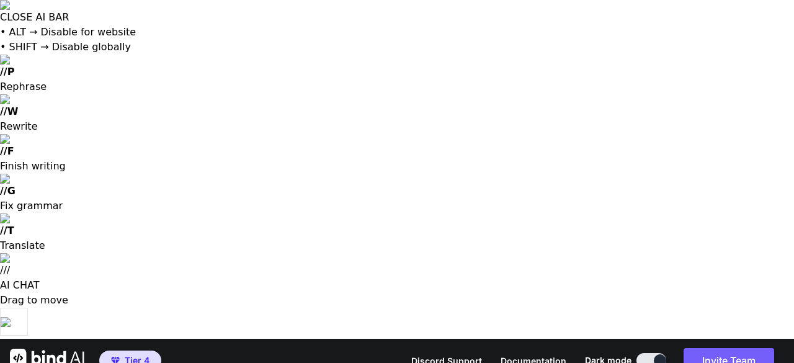
type textarea "ok, now"
type textarea "x"
type textarea "ok, now i"
type textarea "x"
type textarea "ok, now i"
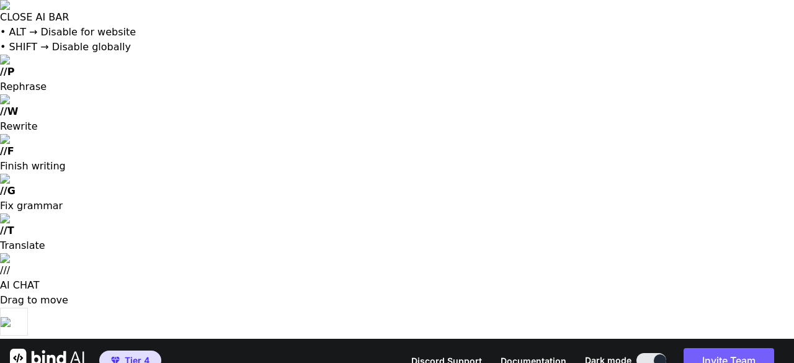
type textarea "x"
type textarea "ok, now i"
type textarea "x"
type textarea "ok, now im"
type textarea "x"
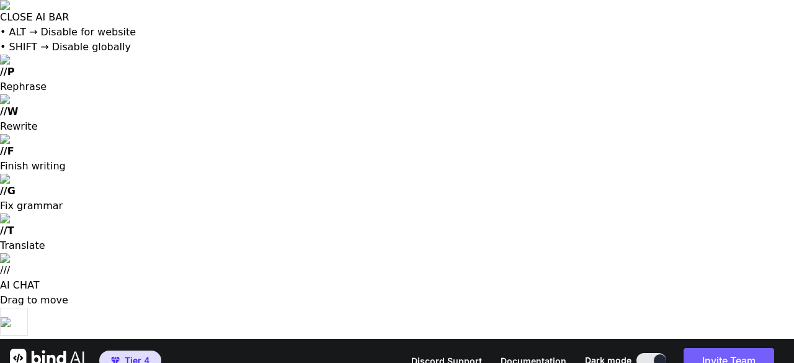
type textarea "ok, now im"
type textarea "x"
type textarea "ok, now im c"
type textarea "x"
type textarea "ok, now im ch"
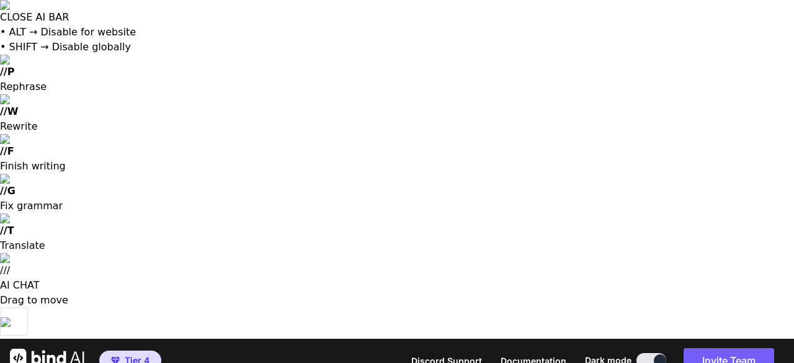
type textarea "x"
type textarea "ok, now im cha"
type textarea "x"
type textarea "ok, now im chat"
type textarea "x"
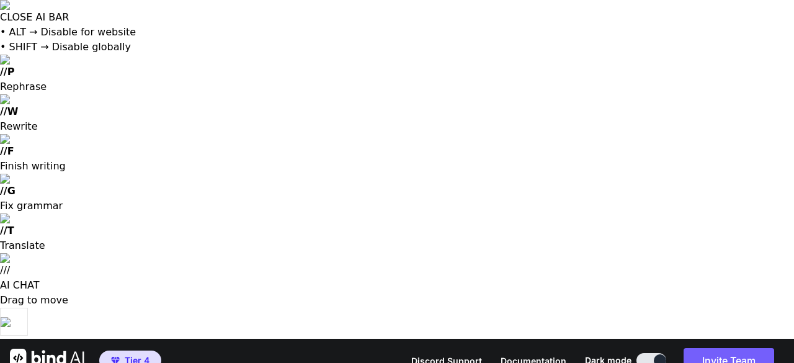
type textarea "ok, now im chatt"
type textarea "x"
type textarea "ok, now im chatti"
type textarea "x"
type textarea "ok, now im chattin"
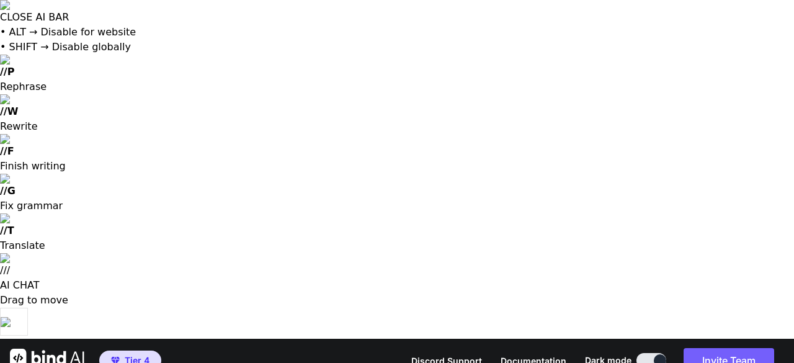
type textarea "x"
type textarea "ok, now im chatting"
type textarea "x"
type textarea "ok, now im chatting"
type textarea "x"
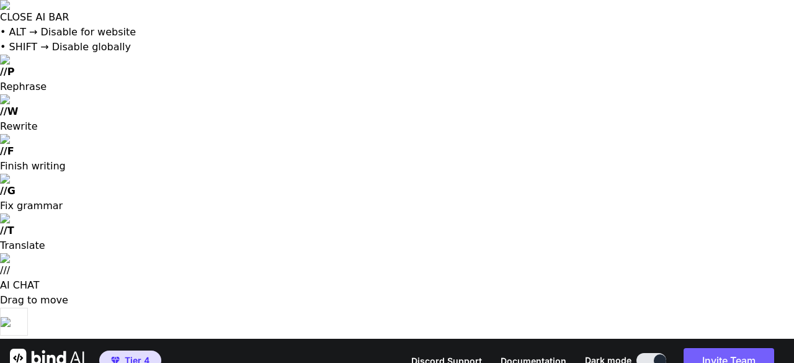
type textarea "ok, now im chatting q"
type textarea "x"
type textarea "ok, now im chatting"
type textarea "x"
type textarea "ok, now im chatting w"
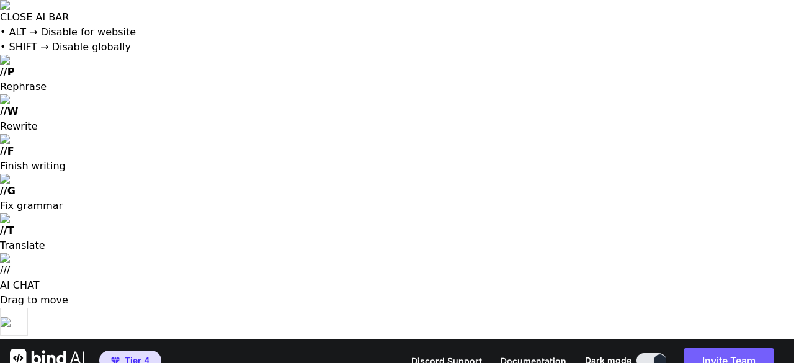
type textarea "x"
type textarea "ok, now im chatting wi"
type textarea "x"
type textarea "ok, now im chatting wit"
type textarea "x"
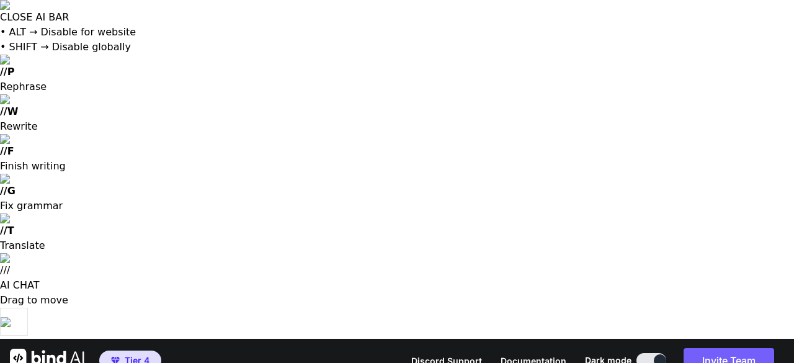
type textarea "ok, now im chatting with"
type textarea "x"
type textarea "ok, now im chatting with"
type textarea "x"
type textarea "ok, now im chatting with yo"
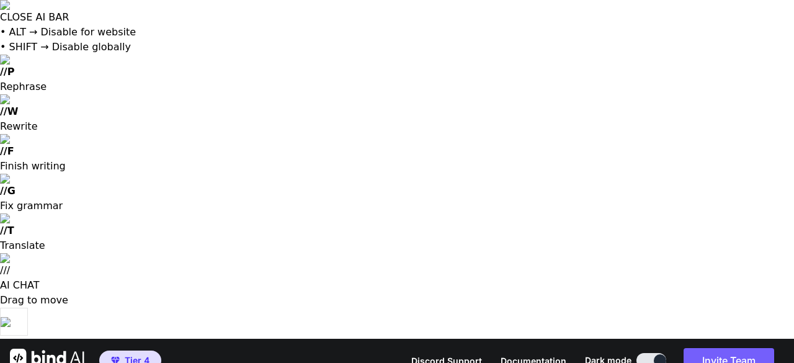
type textarea "x"
type textarea "ok, now im chatting with you"
type textarea "x"
type textarea "ok, now im chatting with you"
type textarea "x"
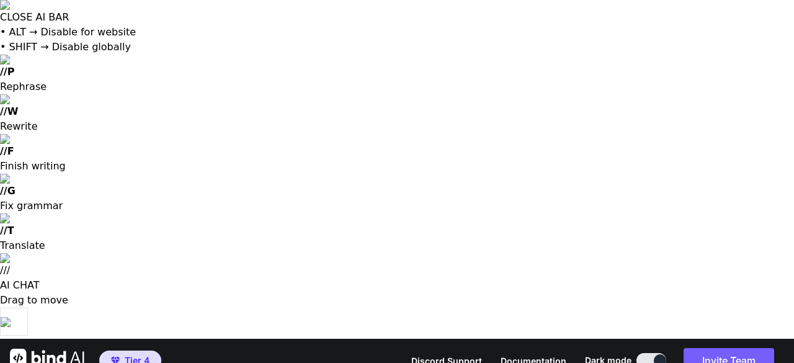
type textarea "ok, now im chatting with you th"
type textarea "x"
type textarea "ok, now im chatting with you thr"
type textarea "x"
type textarea "ok, now im chatting with you thro"
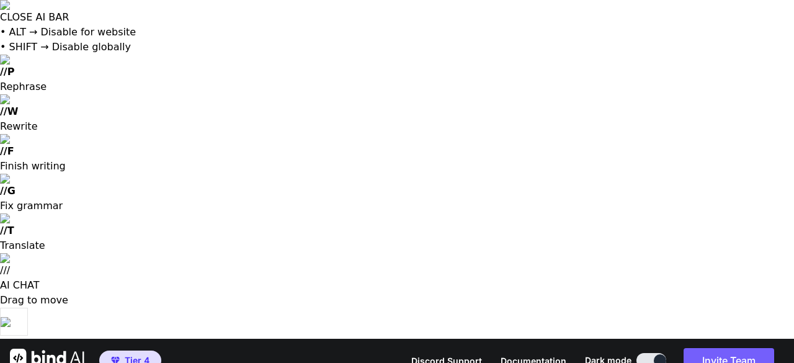
type textarea "x"
type textarea "ok, now im chatting with you throu"
type textarea "x"
type textarea "ok, now im chatting with you throug"
type textarea "x"
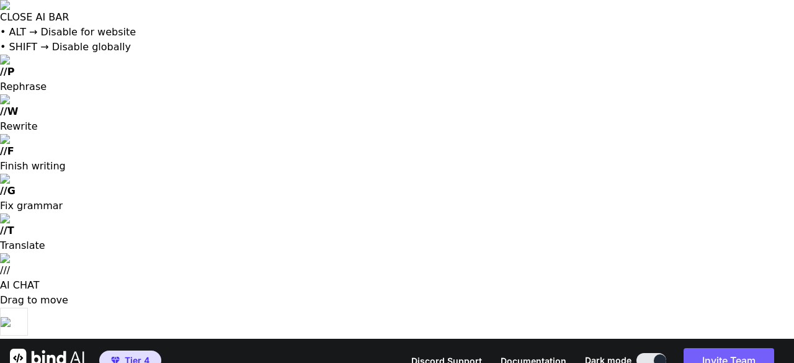
type textarea "ok, now im chatting with you through"
type textarea "x"
type textarea "ok, now im chatting with you through"
type textarea "x"
type textarea "ok, now im chatting with you through a"
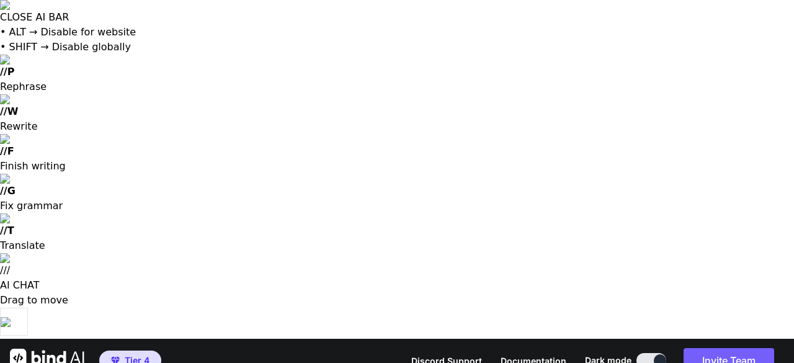
type textarea "x"
type textarea "ok, now im chatting with you through B"
type textarea "x"
type textarea "ok, now im chatting with you through Bi"
type textarea "x"
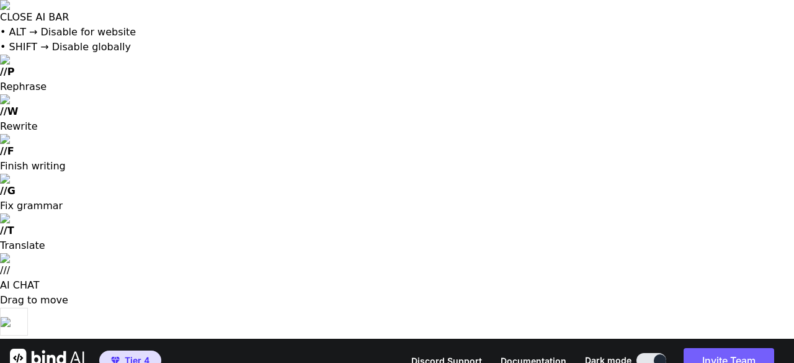
type textarea "ok, now im chatting with you through Bin"
type textarea "x"
type textarea "ok, now im chatting with you through Bind"
type textarea "x"
type textarea "ok, now im chatting with you through Bind"
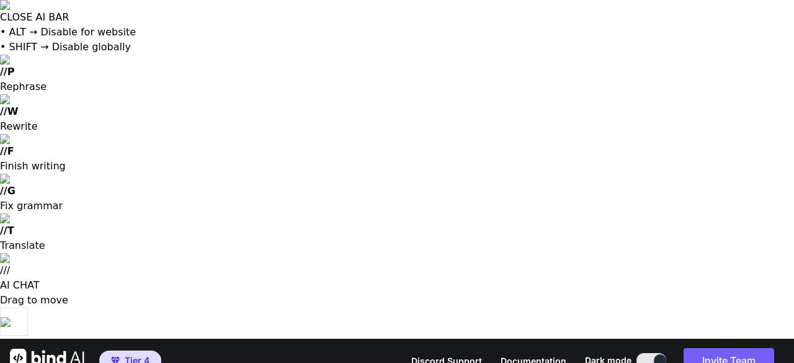
type textarea "x"
type textarea "ok, now im chatting with you through Bind r"
type textarea "x"
type textarea "ok, now im chatting with you through Bind ri"
type textarea "x"
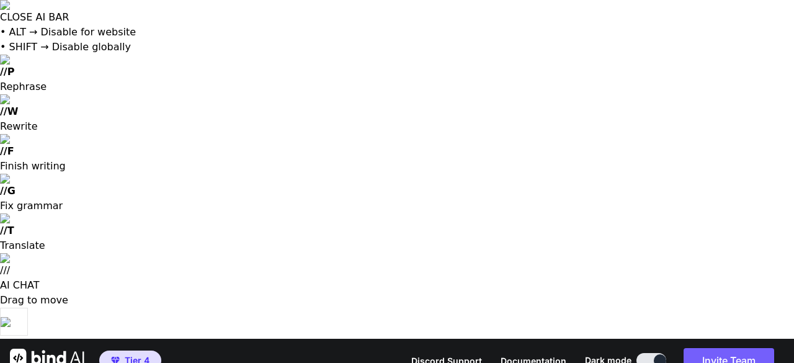
type textarea "ok, now im chatting with you through Bind rig"
type textarea "x"
type textarea "ok, now im chatting with you through Bind righ"
type textarea "x"
type textarea "ok, now im chatting with you through Bind right"
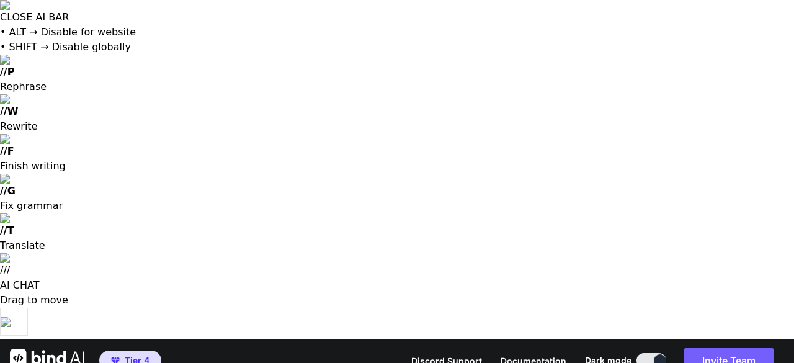
type textarea "x"
type textarea "ok, now im chatting with you through Bind right"
type textarea "x"
type textarea "ok, now im chatting with you through Bind right n"
type textarea "x"
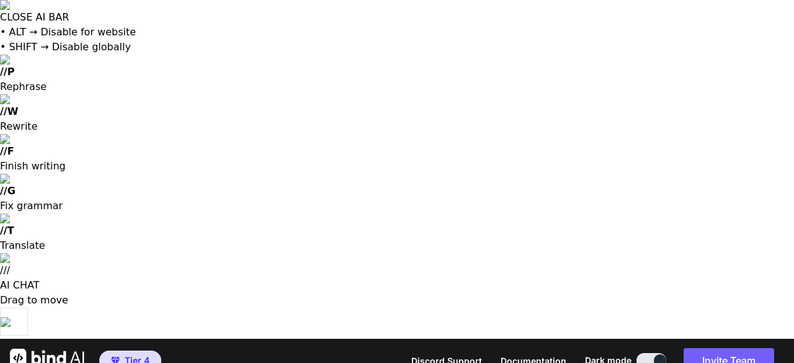
type textarea "ok, now im chatting with you through Bind right no"
type textarea "x"
type textarea "ok, now im chatting with you through Bind right now"
type textarea "x"
type textarea "ok, now im chatting with you through Bind right now,"
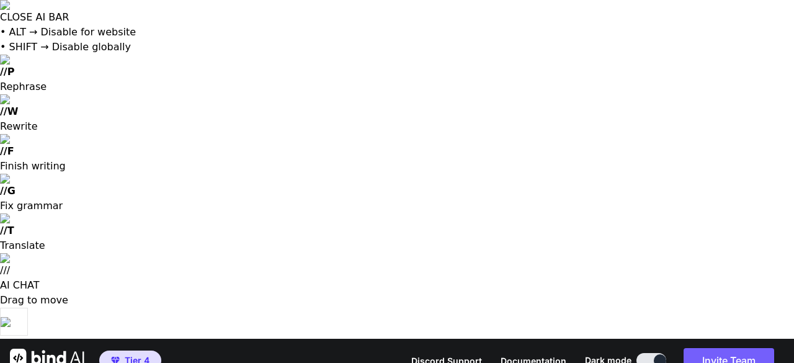
type textarea "x"
type textarea "ok, now im chatting with you through Bind right now,"
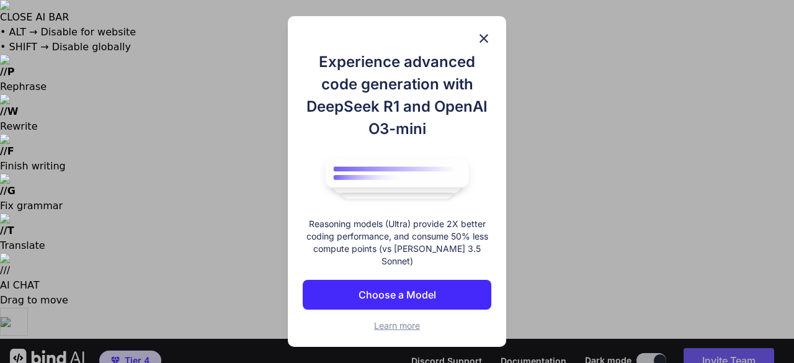
click at [488, 41] on img at bounding box center [483, 38] width 15 height 15
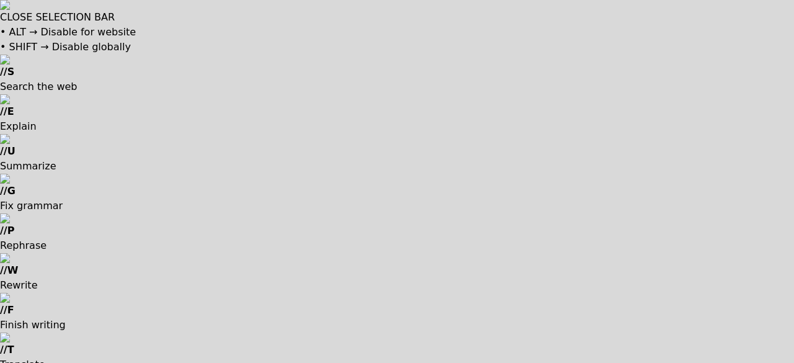
drag, startPoint x: 337, startPoint y: 235, endPoint x: 365, endPoint y: 276, distance: 49.2
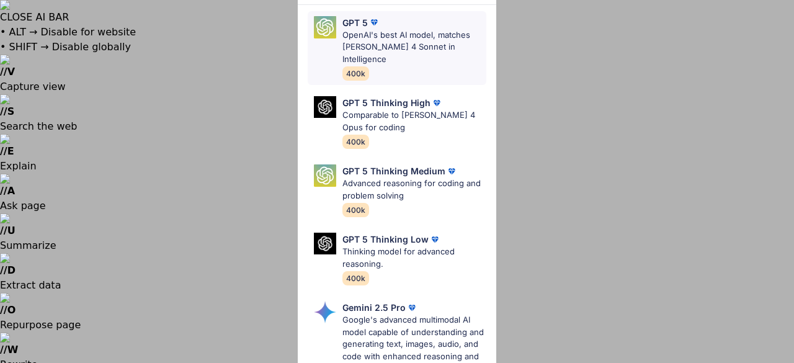
click at [409, 39] on p "OpenAI's best AI model, matches Claude 4 Sonnet in Intelligence" at bounding box center [414, 47] width 144 height 37
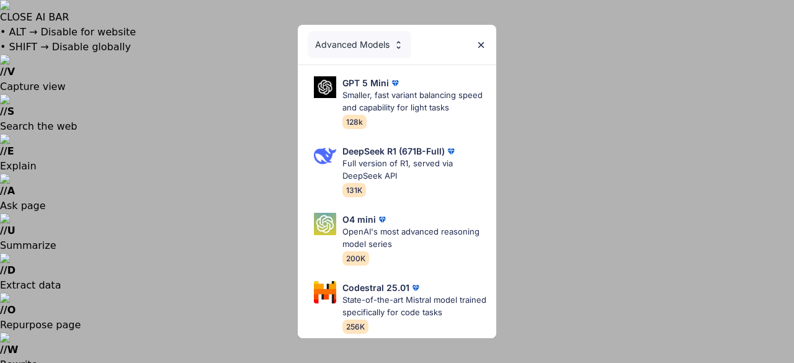
click at [275, 287] on div "Advanced Models GPT 5 Mini Smaller, fast variant balancing speed and capability…" at bounding box center [397, 181] width 794 height 363
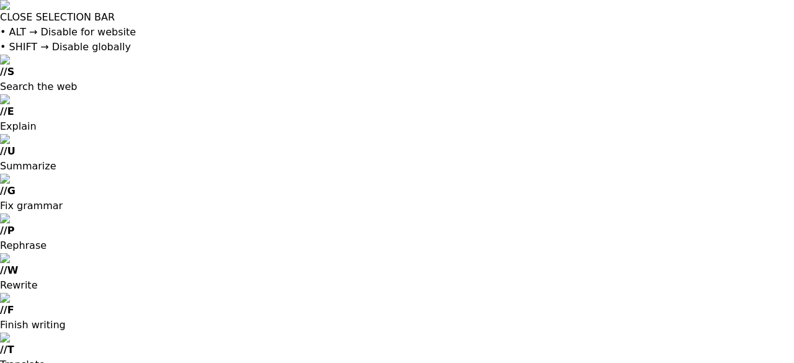
paste textarea "I want to create an app fo i can upload documents, video, audio files and even …"
type textarea "x"
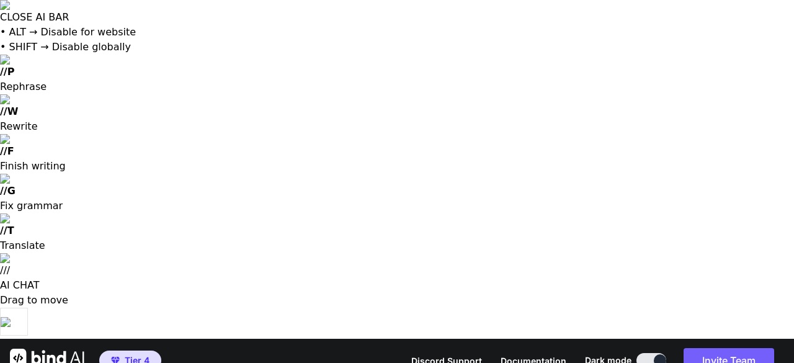
scroll to position [30, 0]
type textarea "I want to create an app fo i can upload documents, video, audio files and even …"
type textarea "x"
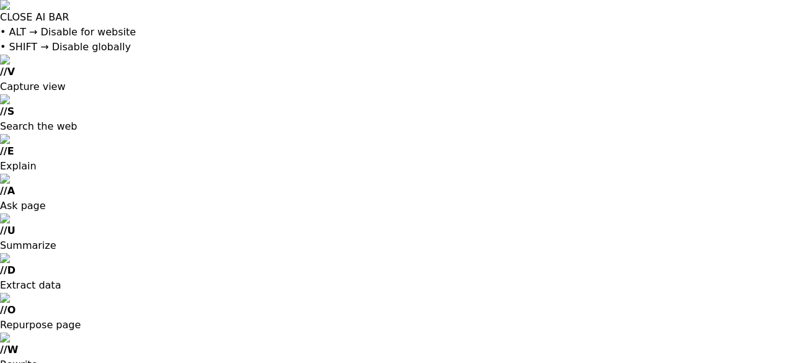
scroll to position [304, 0]
type textarea "x"
type textarea "references: [id]) @@index([workspaceId, parentType, parentId]) }"
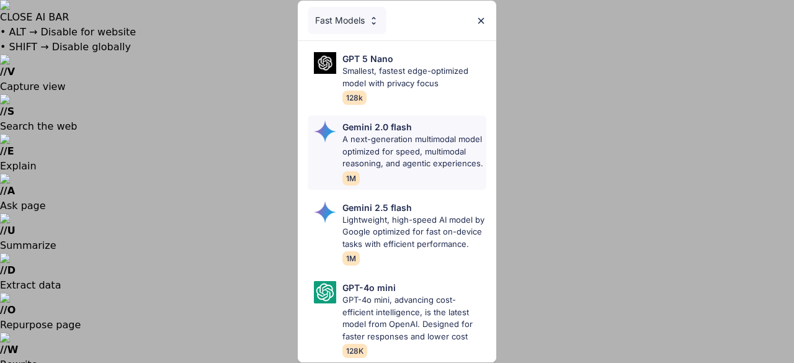
click at [345, 143] on p "A next-generation multimodal model optimized for speed, multimodal reasoning, a…" at bounding box center [414, 151] width 144 height 37
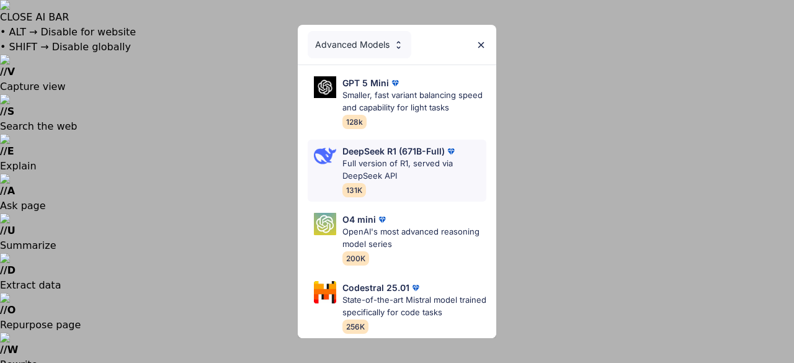
click at [366, 151] on p "DeepSeek R1 (671B-Full)" at bounding box center [393, 150] width 102 height 13
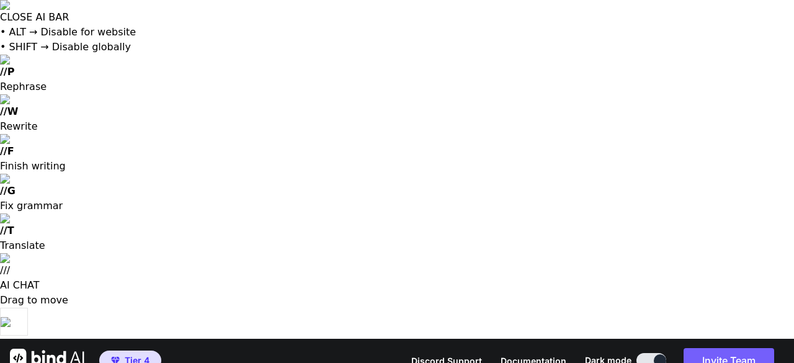
type textarea "x"
type textarea "h"
type textarea "x"
type textarea "he"
type textarea "x"
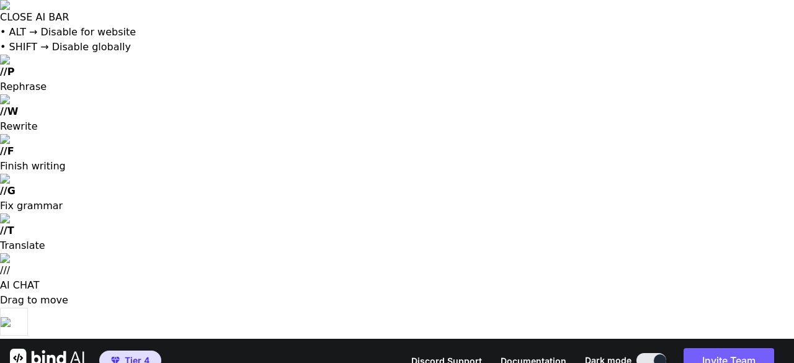
type textarea "hel"
type textarea "x"
type textarea "hell"
type textarea "x"
type textarea "hello"
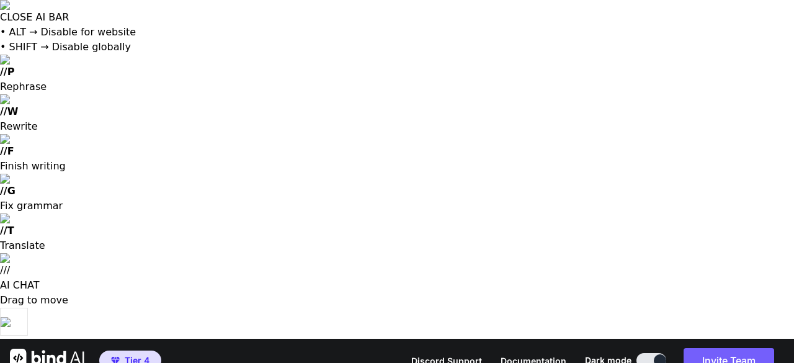
type textarea "x"
type textarea "hello"
type textarea "x"
type textarea "hello B"
type textarea "x"
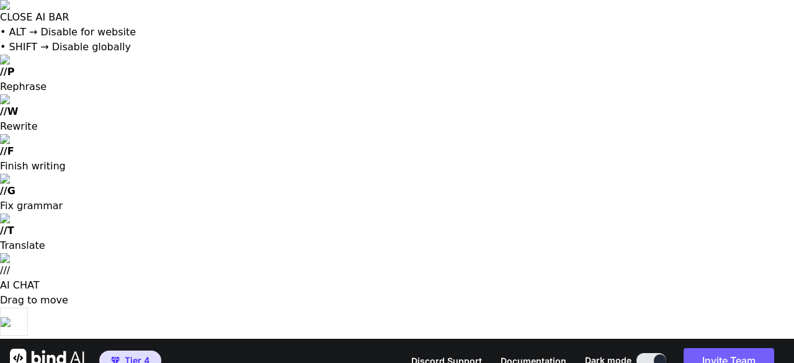
type textarea "hello Bi"
type textarea "x"
type textarea "hello Bin"
type textarea "x"
type textarea "hello Bind"
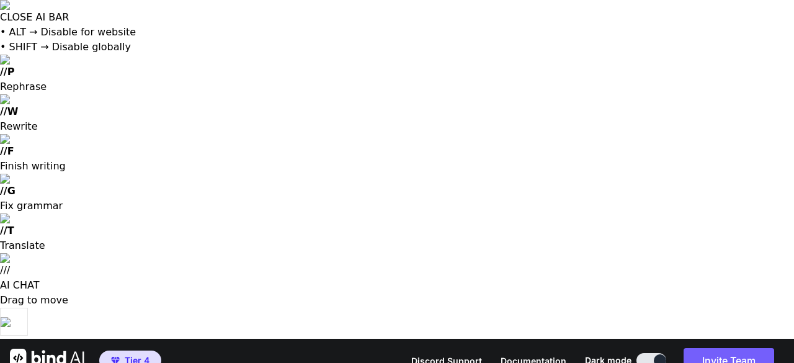
type textarea "x"
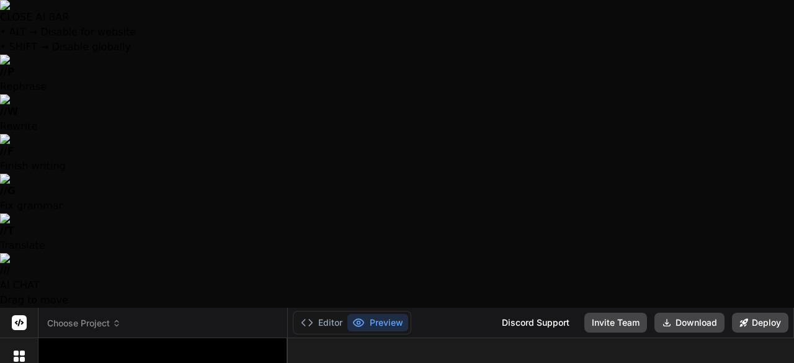
paste textarea "I want to create an app fo i can upload documents, video, audio files and even …"
type textarea "x"
type textarea "I want to create an app fo i can upload documents, video, audio files and even …"
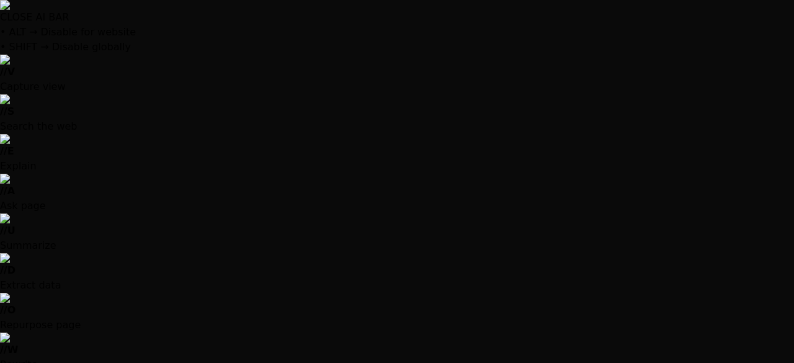
type textarea "x"
type textarea "<body> <div id="root"></div> <script type="module" src="/src/main.jsx"></script…"
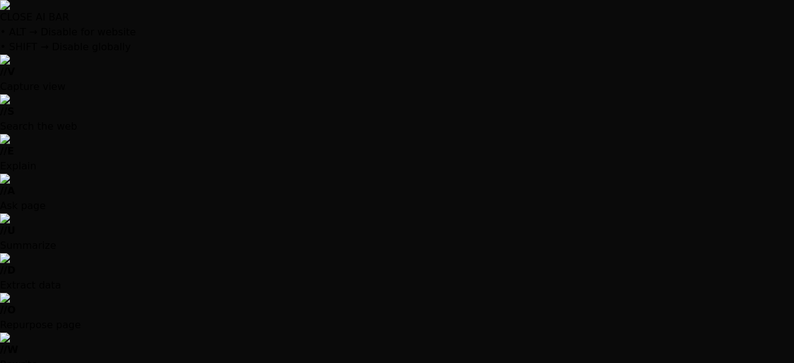
type textarea "x"
type textarea "min-height: 100px; resize: vertical; } .notes-section button { margin-top: 10px…"
type textarea "x"
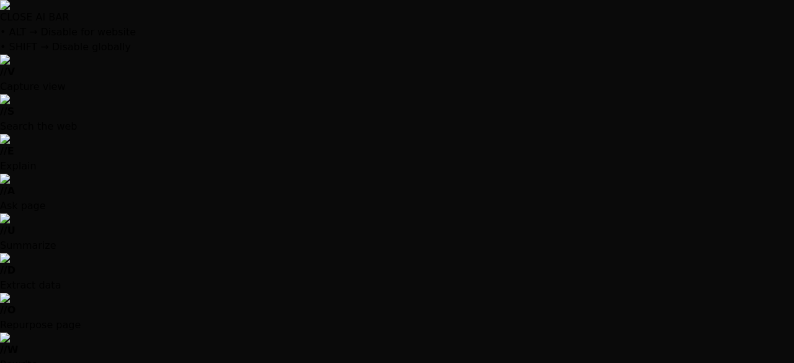
type textarea "); } export default App;"
type textarea "x"
type textarea "max-width: 1200px; margin: 0 auto; width: 100%; }"
type textarea "x"
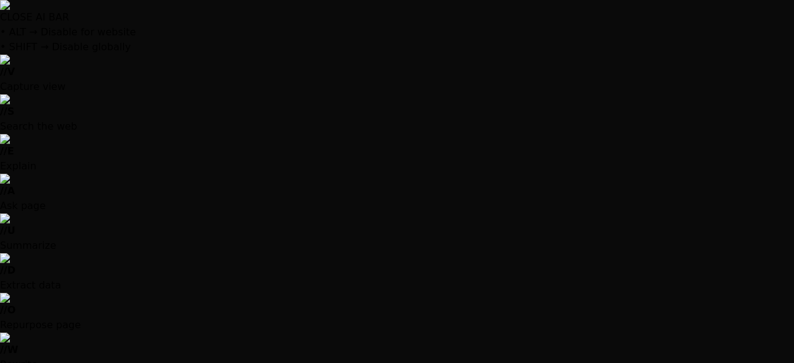
type textarea "const context = useContext(WorkspaceContext); if (context === undefined) { thro…"
type textarea "x"
type textarea ")} </div> ); } export default Dashboard;"
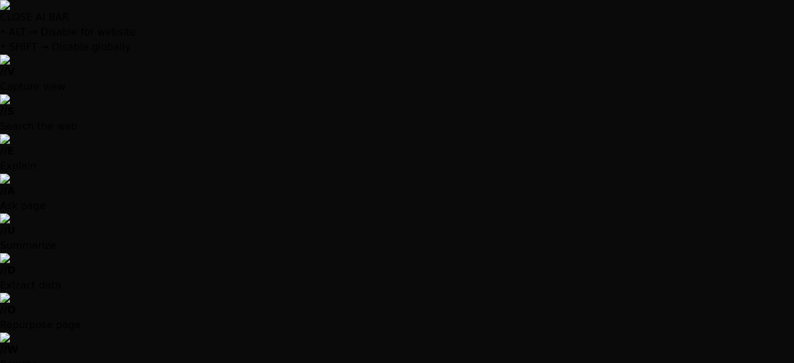
type textarea "x"
type textarea "export default WorkspaceDetail;"
type textarea "x"
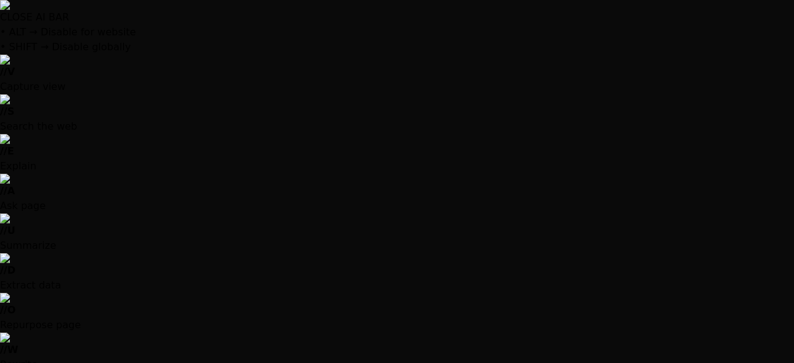
type textarea "x"
type textarea "=> onDelete(file.id, parentFolderId)}> &times; </button> )} </div> ); } export …"
type textarea "x"
type textarea "export default UploadModal;"
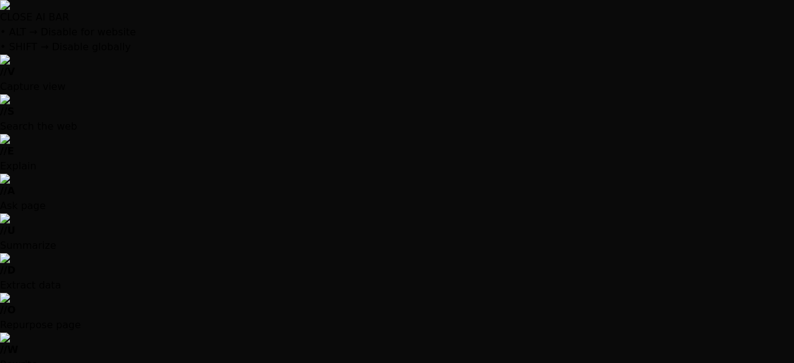
scroll to position [0, 816]
type textarea "x"
type textarea ")} </div> )} </div> ); } export default FolderView;"
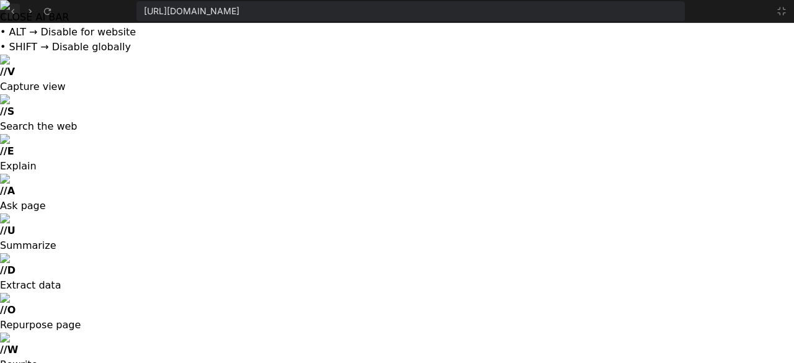
click at [15, 11] on icon at bounding box center [12, 11] width 11 height 11
click at [783, 7] on icon at bounding box center [781, 11] width 10 height 10
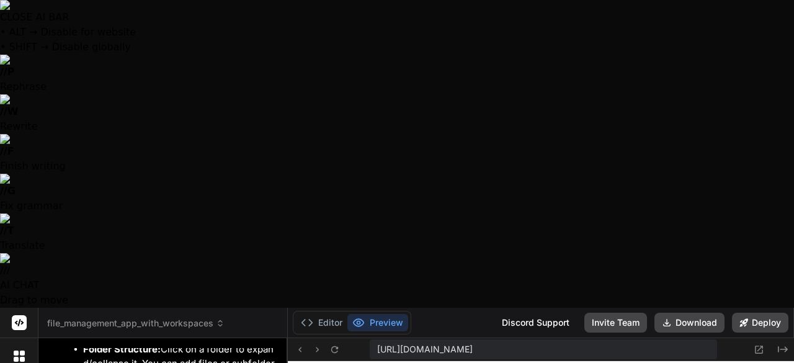
type textarea "x"
type textarea "i"
type textarea "x"
type textarea "i"
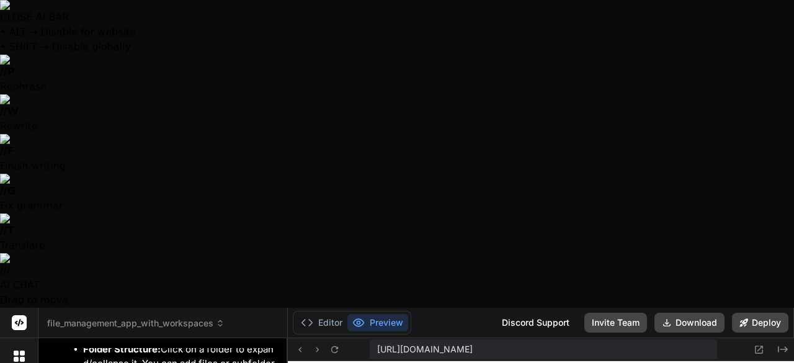
type textarea "x"
type textarea "i c"
type textarea "x"
type textarea "i ca"
type textarea "x"
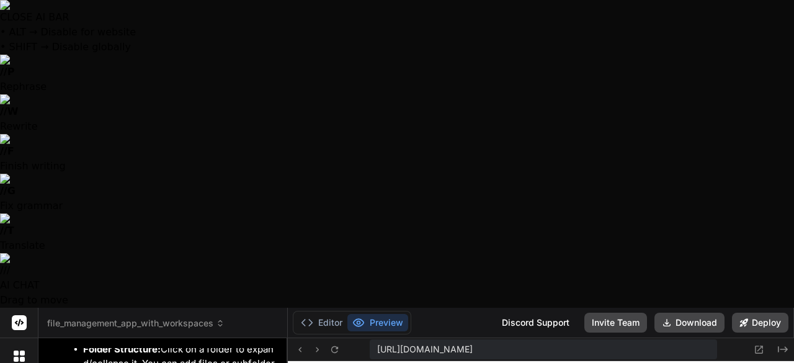
type textarea "i can"
type textarea "x"
type textarea "i cant"
type textarea "x"
type textarea "i cant"
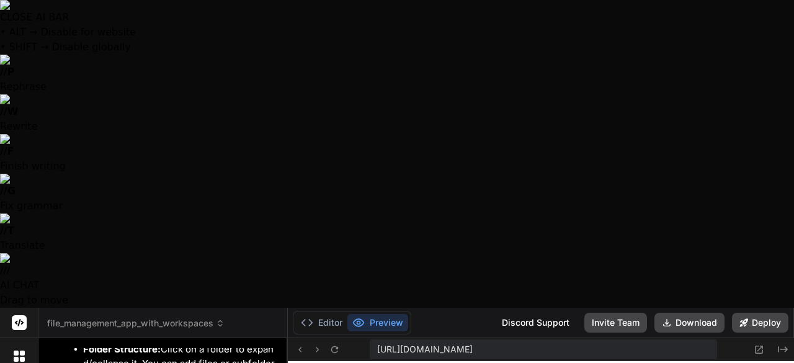
type textarea "x"
type textarea "i cant s"
type textarea "x"
type textarea "i cant se"
type textarea "x"
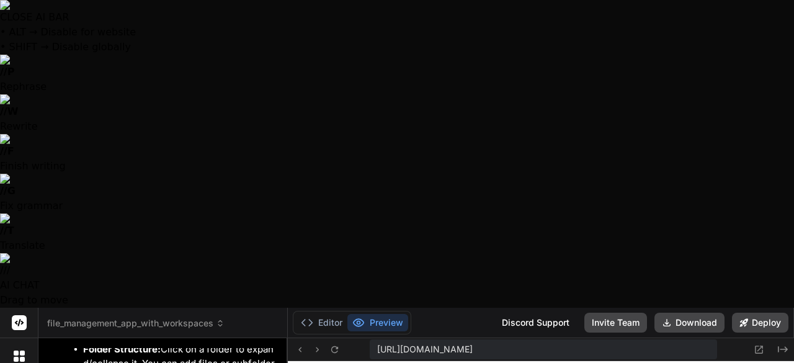
type textarea "i cant see"
type textarea "x"
type textarea "i cant see"
type textarea "x"
type textarea "i cant see i"
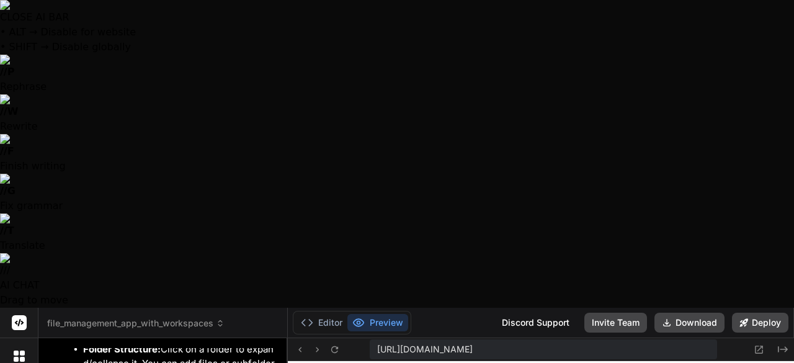
type textarea "x"
type textarea "i cant see it"
type textarea "x"
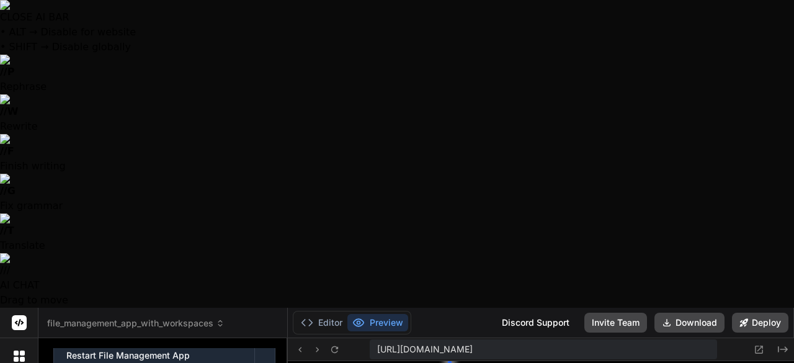
scroll to position [821, 0]
type textarea "x"
type textarea "i"
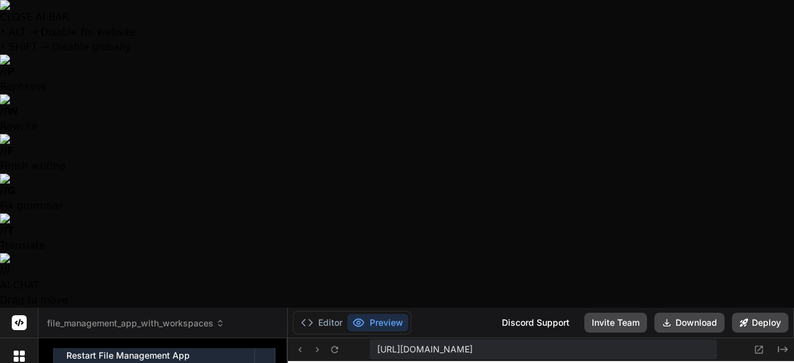
type textarea "x"
type textarea "it"
type textarea "x"
type textarea "its"
type textarea "x"
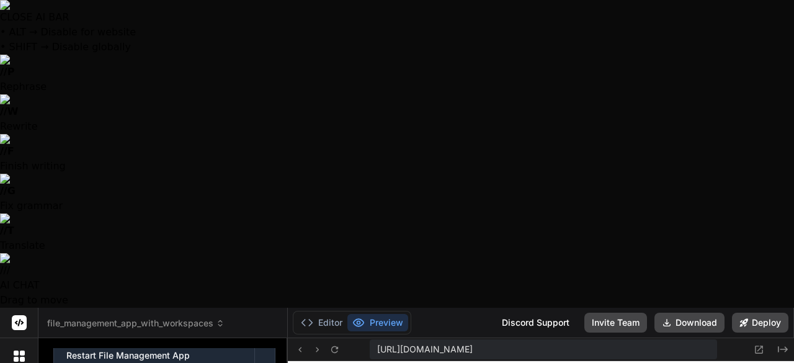
type textarea "its"
type textarea "x"
type textarea "its s"
type textarea "x"
type textarea "its sa"
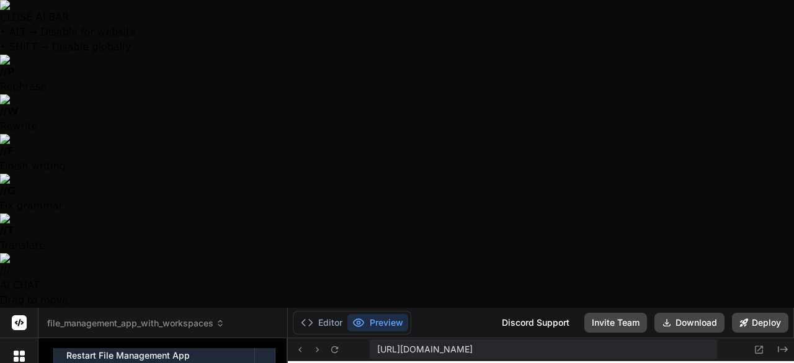
type textarea "x"
type textarea "its say"
type textarea "x"
type textarea "its says"
type textarea "x"
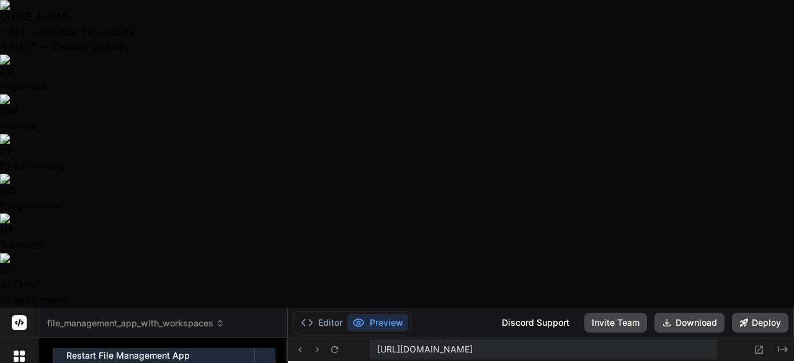
type textarea "its says"
type textarea "x"
type textarea "its says u"
type textarea "x"
type textarea "its says un"
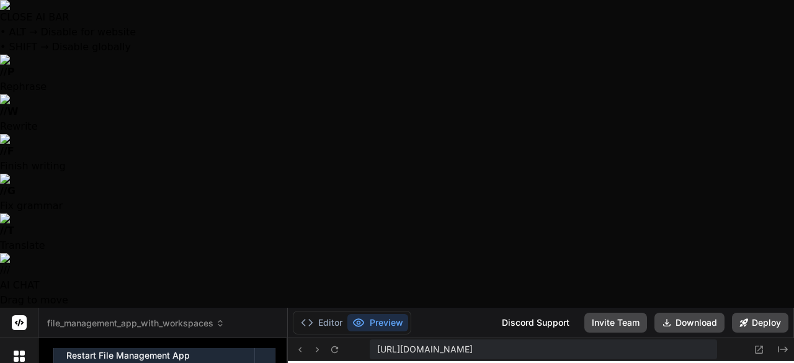
type textarea "x"
type textarea "its says una"
type textarea "x"
type textarea "its says unab"
type textarea "x"
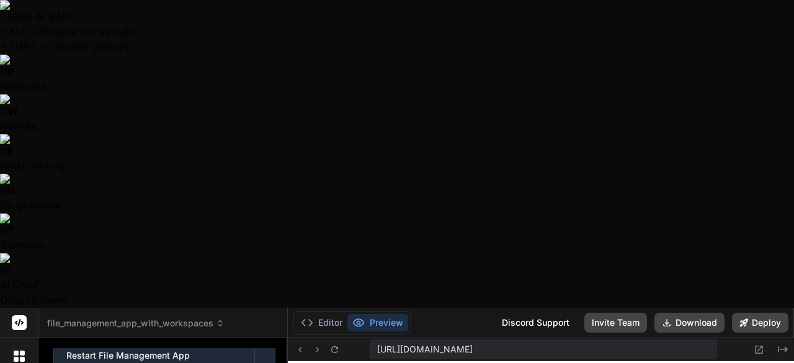
type textarea "its says unabl"
type textarea "x"
type textarea "its says unable"
type textarea "x"
type textarea "its says unable"
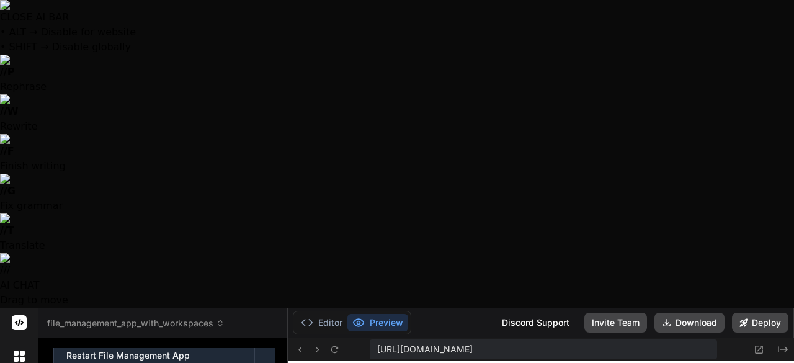
type textarea "x"
type textarea "its says unable t"
type textarea "x"
type textarea "its says unable to"
type textarea "x"
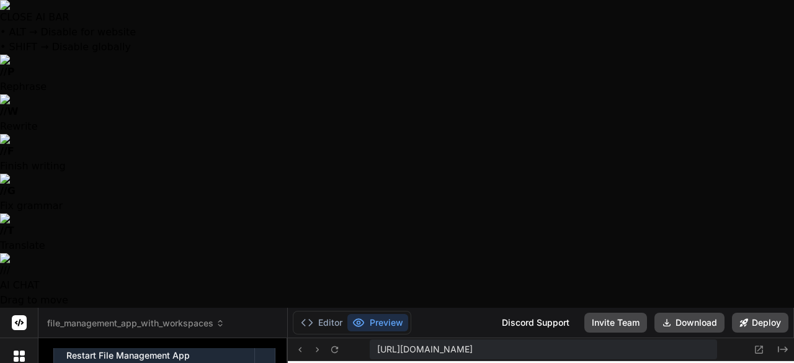
type textarea "its says unable to"
type textarea "x"
type textarea "its says unable to c"
type textarea "x"
type textarea "its says unable to co"
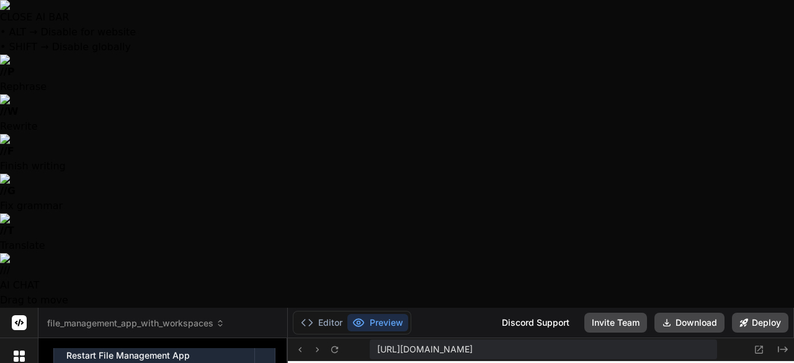
type textarea "x"
type textarea "its says unable to con"
type textarea "x"
type textarea "its says unable to conn"
type textarea "x"
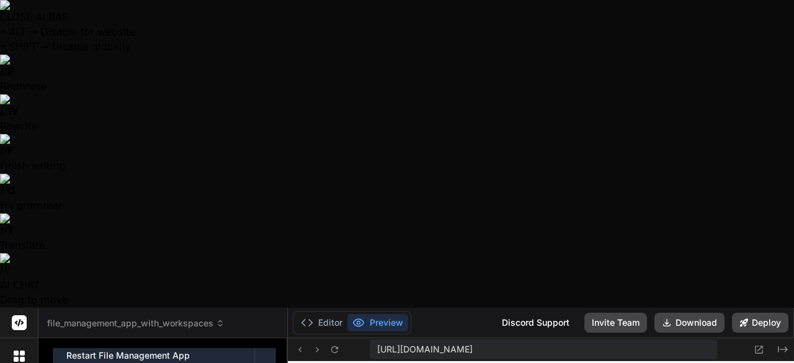
type textarea "its says unable to conne"
type textarea "x"
type textarea "its says unable to connec"
type textarea "x"
type textarea "its says unable to connect"
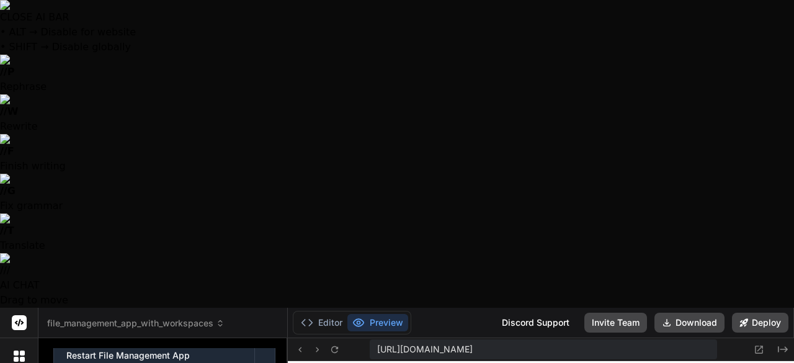
type textarea "x"
type textarea "its says unable to connect t"
type textarea "x"
type textarea "its says unable to connect to"
type textarea "x"
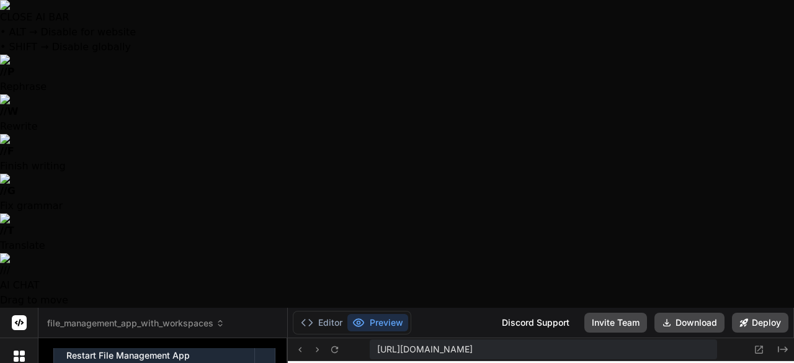
type textarea "its says unable to connect to"
type textarea "x"
type textarea "its says unable to connect to p"
type textarea "x"
type textarea "its says unable to connect to po"
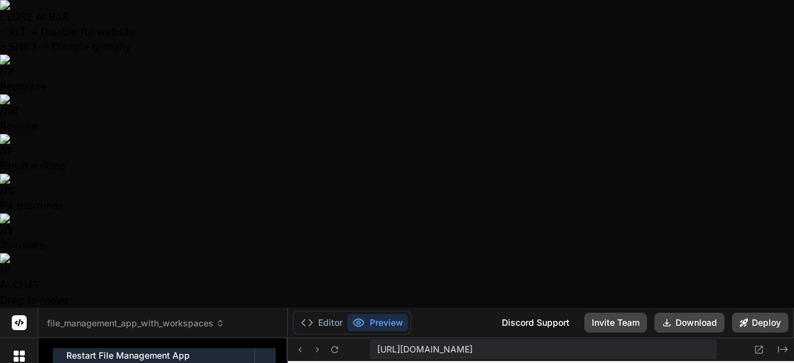
type textarea "x"
type textarea "its says unable to connect to por"
type textarea "x"
type textarea "its says unable to connect to port"
type textarea "x"
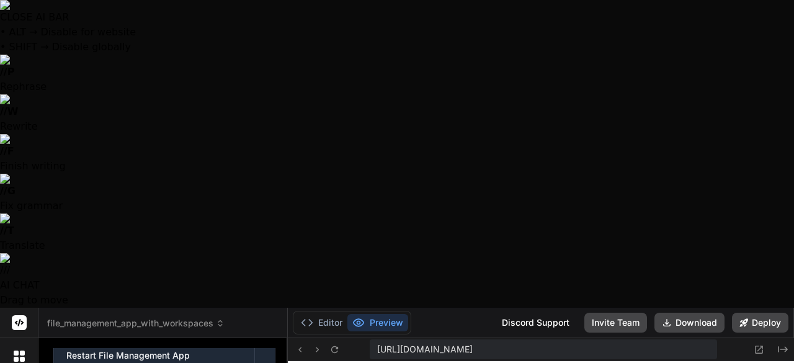
type textarea "its says unable to connect to port"
type textarea "x"
type textarea "its says unable to connect to port 5"
type textarea "x"
type textarea "its says unable to connect to port 51"
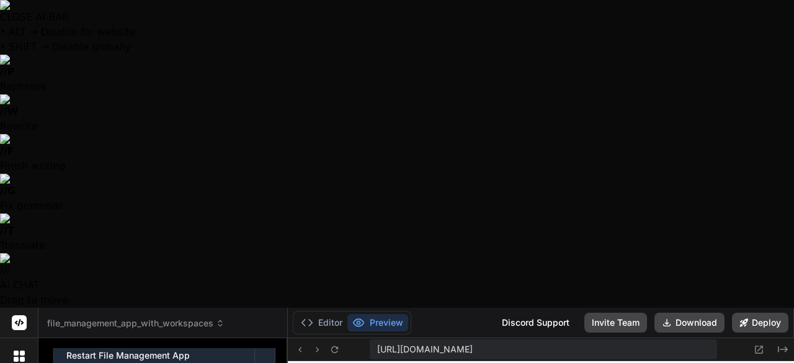
type textarea "x"
type textarea "its says unable to connect to port 517"
type textarea "x"
type textarea "its says unable to connect to port 5173"
type textarea "x"
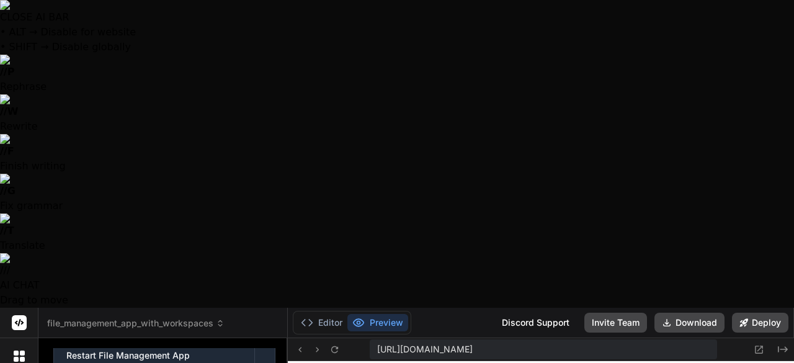
type textarea "its says unable to connect to port 5173""
type textarea "x"
type textarea "its says "unable to connect to port 5173""
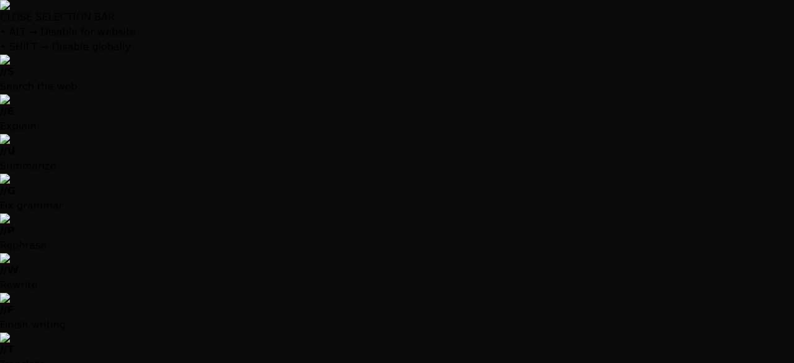
drag, startPoint x: 175, startPoint y: 195, endPoint x: 62, endPoint y: 199, distance: 112.9
drag, startPoint x: 221, startPoint y: 286, endPoint x: 0, endPoint y: 242, distance: 225.5
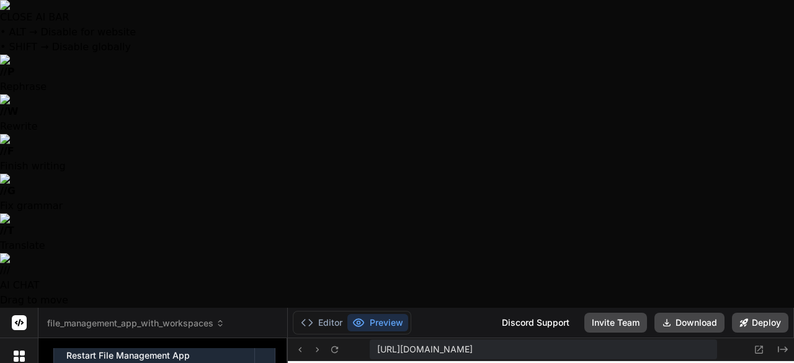
type textarea "x"
type textarea "nits says "unable to connect to port 5173""
type textarea "x"
type textarea "noits says "unable to connect to port 5173""
type textarea "x"
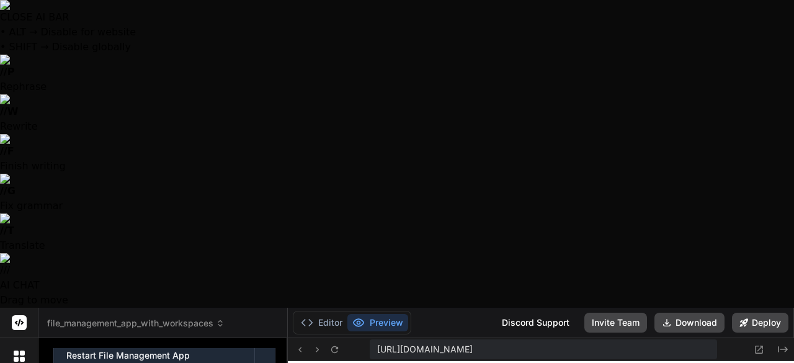
type textarea "nopits says "unable to connect to port 5173""
type textarea "x"
type textarea "nopeits says "unable to connect to port 5173""
type textarea "x"
type textarea "nope.its says "unable to connect to port 5173""
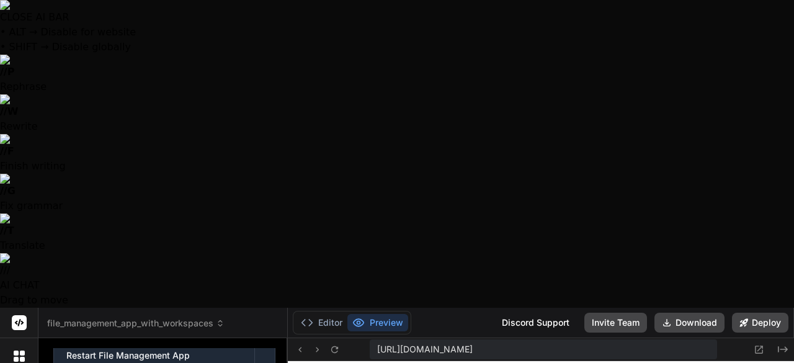
type textarea "x"
type textarea "nope. its says "unable to connect to port 5173""
click at [379, 314] on button "Preview" at bounding box center [377, 322] width 61 height 17
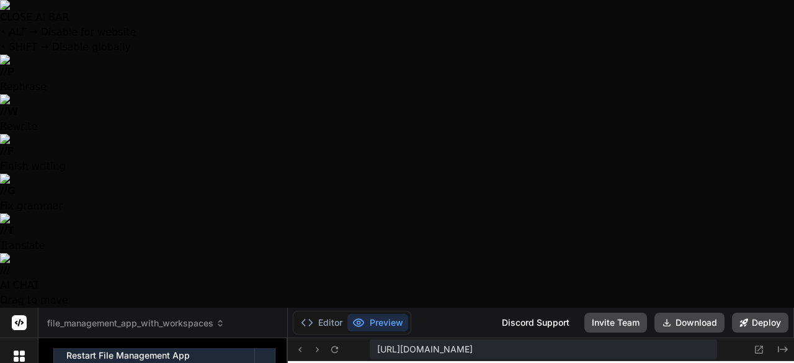
type textarea "x"
type textarea "nope. its says "unable to connect to port 5173""
type textarea "x"
type textarea "nope. its says "unable to connect to port 5173" e"
type textarea "x"
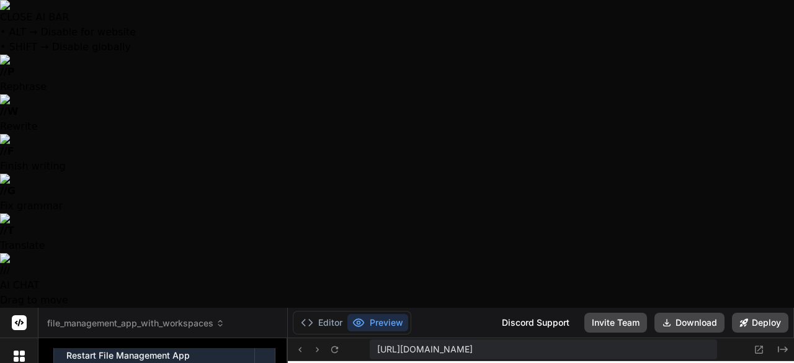
type textarea "nope. its says "unable to connect to port 5173" ev"
type textarea "x"
type textarea "nope. its says "unable to connect to port 5173" eve"
type textarea "x"
type textarea "nope. its says "unable to connect to port 5173" even"
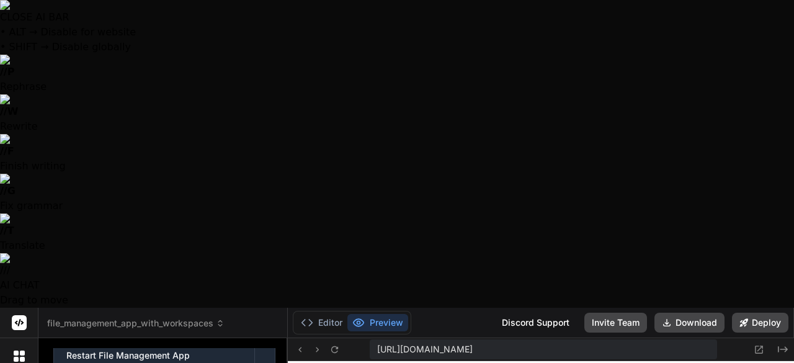
type textarea "x"
type textarea "nope. its says "unable to connect to port 5173" even"
type textarea "x"
type textarea "nope. its says "unable to connect to port 5173" even w"
type textarea "x"
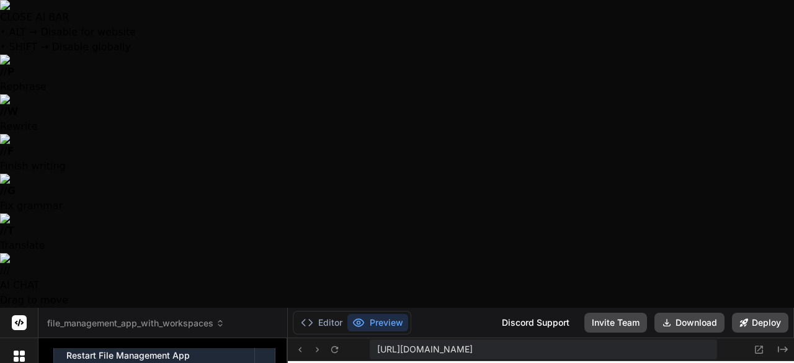
type textarea "nope. its says "unable to connect to port 5173" even wh"
type textarea "x"
type textarea "nope. its says "unable to connect to port 5173" even whe"
type textarea "x"
type textarea "nope. its says "unable to connect to port 5173" even when"
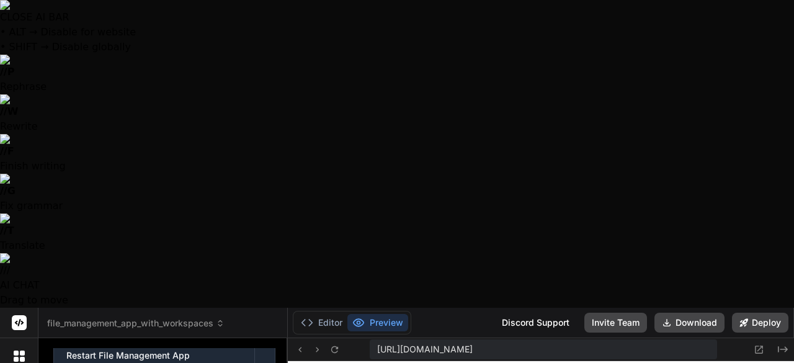
type textarea "x"
type textarea "nope. its says "unable to connect to port 5173" even when"
type textarea "x"
type textarea "nope. its says "unable to connect to port 5173" even when i"
type textarea "x"
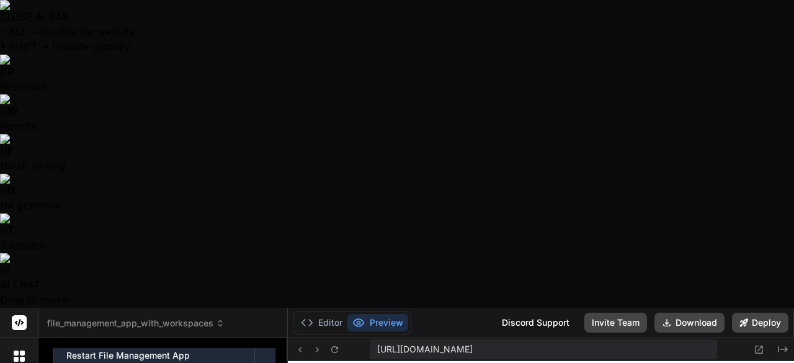
type textarea "nope. its says "unable to connect to port 5173" even when i"
type textarea "x"
type textarea "nope. its says "unable to connect to port 5173" even when i c"
type textarea "x"
type textarea "nope. its says "unable to connect to port 5173" even when i cl"
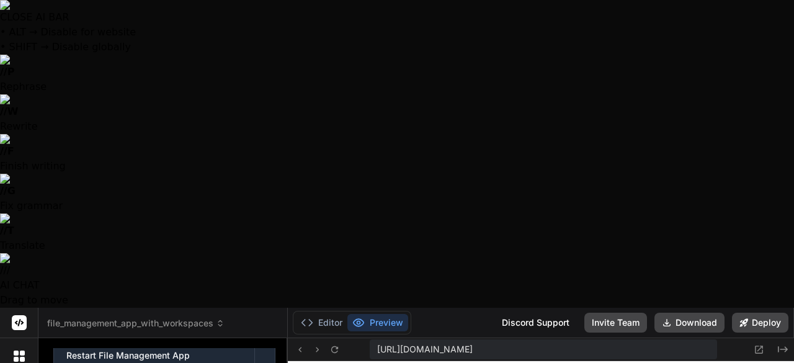
type textarea "x"
type textarea "nope. its says "unable to connect to port 5173" even when i cli"
type textarea "x"
type textarea "nope. its says "unable to connect to port 5173" even when i clic"
type textarea "x"
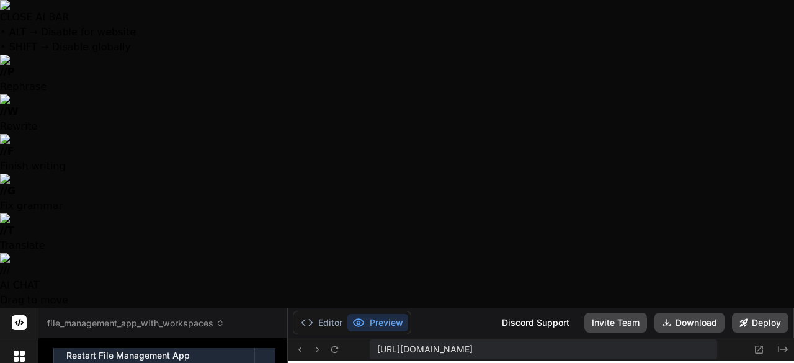
type textarea "nope. its says "unable to connect to port 5173" even when i click"
type textarea "x"
type textarea "nope. its says "unable to connect to port 5173" even when i click"
type textarea "x"
type textarea "nope. its says "unable to connect to port 5173" even when i click r"
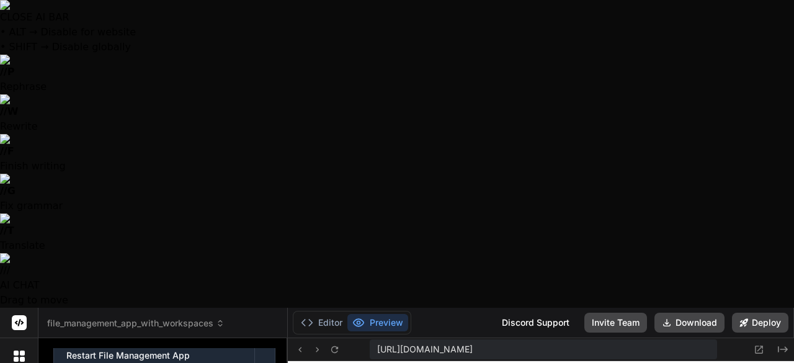
type textarea "x"
type textarea "nope. its says "unable to connect to port 5173" even when i click re"
type textarea "x"
type textarea "nope. its says "unable to connect to port 5173" even when i click rel"
type textarea "x"
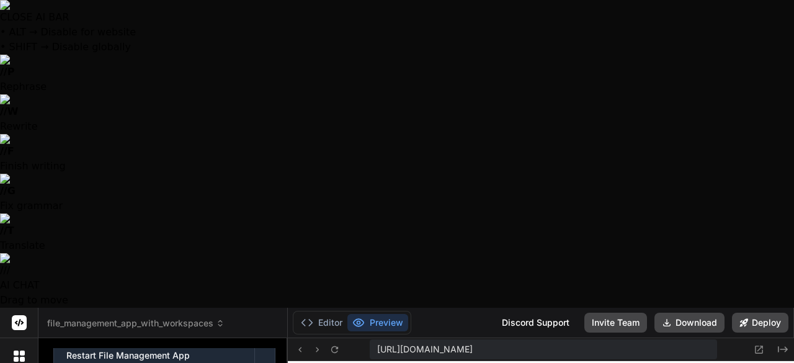
type textarea "nope. its says "unable to connect to port 5173" even when i click relo"
type textarea "x"
type textarea "nope. its says "unable to connect to port 5173" even when i click reloa"
type textarea "x"
type textarea "nope. its says "unable to connect to port 5173" even when i click reload"
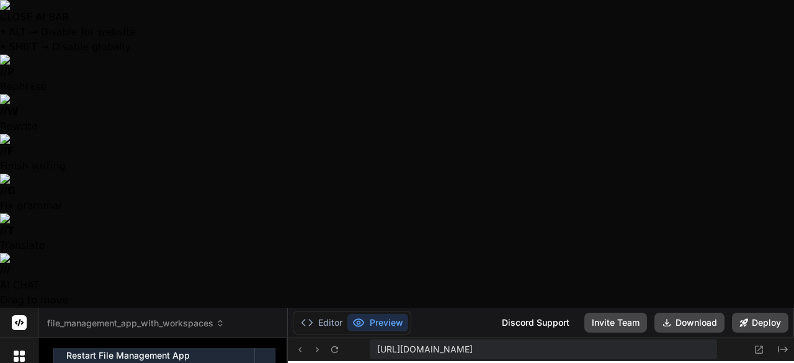
type textarea "x"
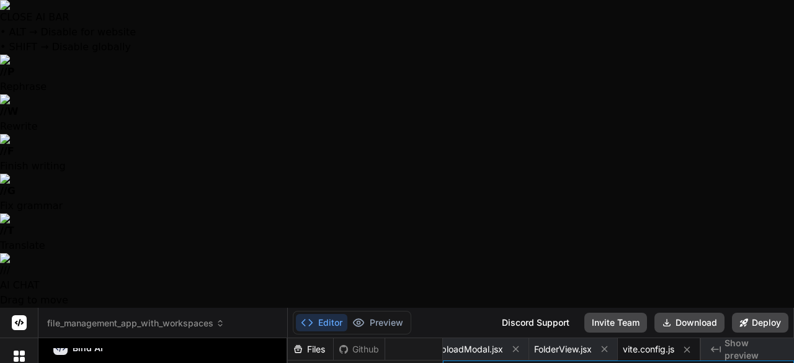
scroll to position [2501, 0]
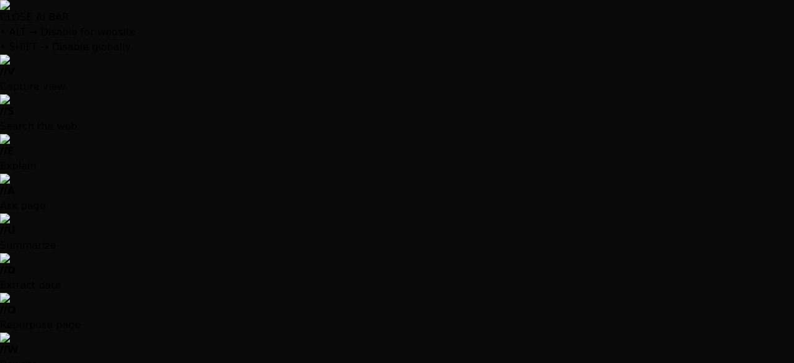
scroll to position [1446, 0]
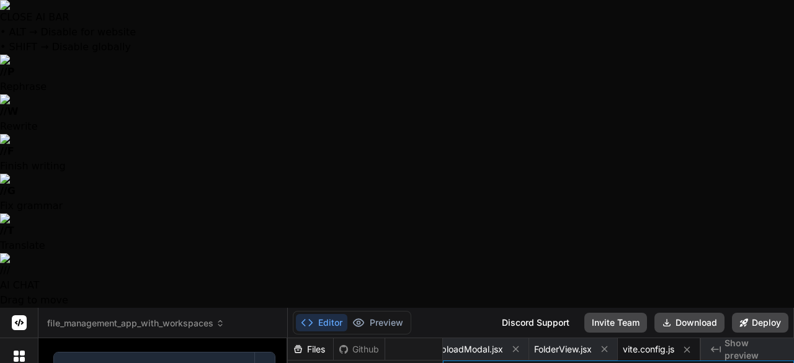
scroll to position [3277, 0]
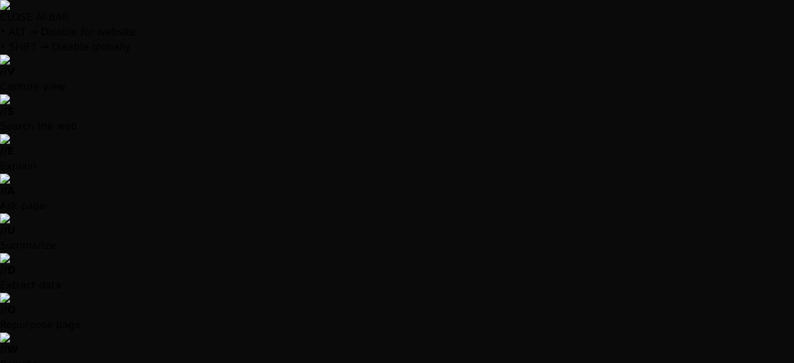
scroll to position [0, 989]
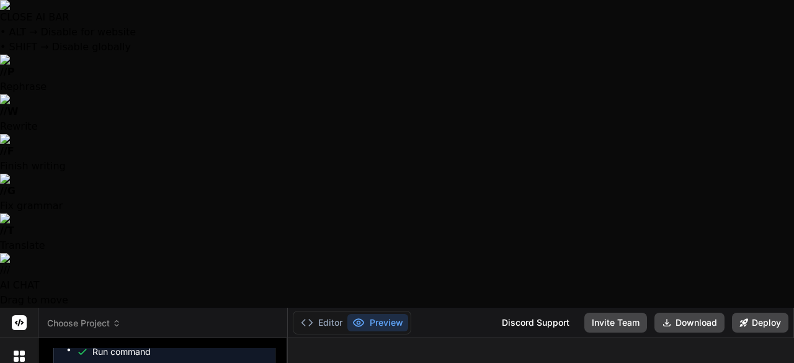
scroll to position [2896, 0]
type textarea "x"
type textarea "I want to create an app fo i can upload documents, video, audio files and even …"
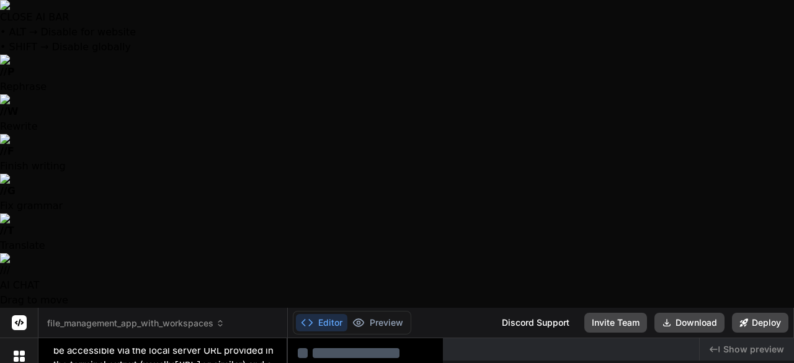
scroll to position [2237, 0]
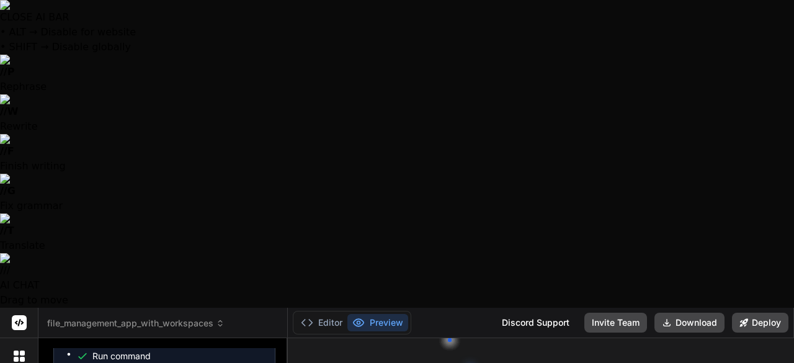
type textarea "x"
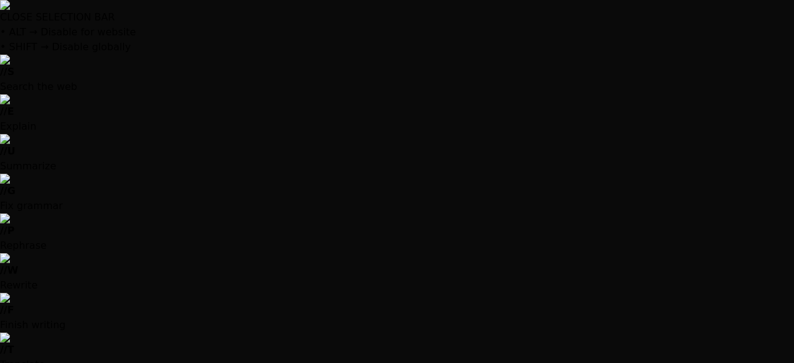
scroll to position [0, 0]
drag, startPoint x: 208, startPoint y: 298, endPoint x: 0, endPoint y: 85, distance: 297.7
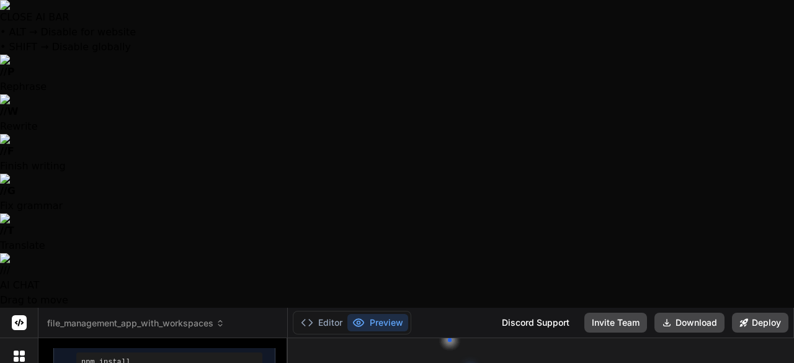
scroll to position [2196, 0]
type textarea "x"
